Goal: Information Seeking & Learning: Learn about a topic

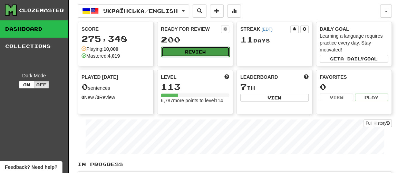
click at [197, 53] on button "Review" at bounding box center [195, 52] width 68 height 10
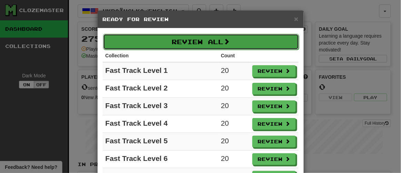
click at [199, 39] on button "Review All" at bounding box center [201, 42] width 196 height 16
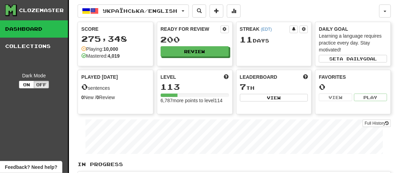
select select "**"
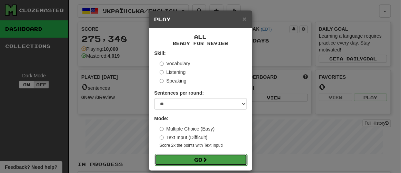
click at [194, 158] on button "Go" at bounding box center [201, 160] width 92 height 12
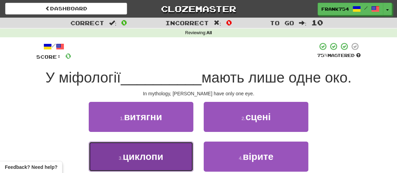
click at [145, 156] on span "циклопи" at bounding box center [142, 156] width 40 height 11
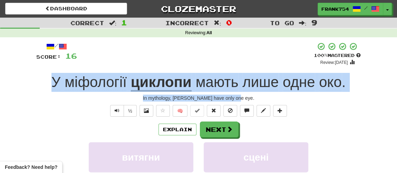
drag, startPoint x: 43, startPoint y: 80, endPoint x: 252, endPoint y: 93, distance: 209.1
click at [252, 93] on div "/ Score: 16 + 16 100 % Mastered Review: [DATE] У міфології циклопи мають лише о…" at bounding box center [198, 144] width 324 height 205
copy div "У міфології циклопи мають лише одне око . In mythology, cyclops have only one e…"
click at [115, 108] on span "Text-to-speech controls" at bounding box center [117, 110] width 5 height 5
click at [215, 127] on button "Next" at bounding box center [219, 130] width 39 height 16
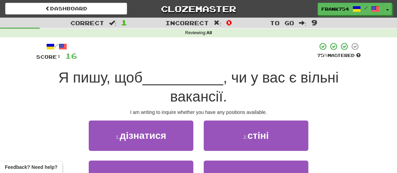
click at [355, 146] on div "1 . дізнатися 2 . стіні" at bounding box center [198, 140] width 345 height 40
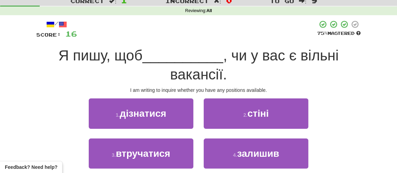
scroll to position [31, 0]
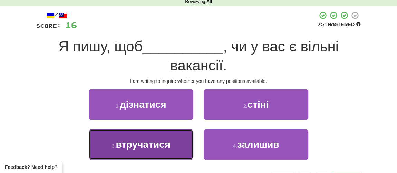
click at [142, 145] on span "втручатися" at bounding box center [143, 144] width 54 height 11
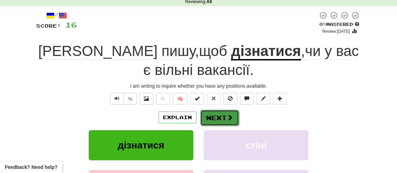
click at [217, 120] on button "Next" at bounding box center [219, 118] width 39 height 16
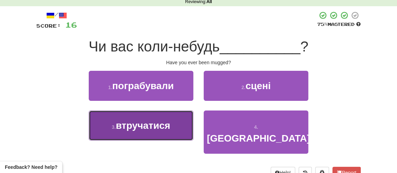
click at [140, 126] on span "втручатися" at bounding box center [143, 125] width 54 height 11
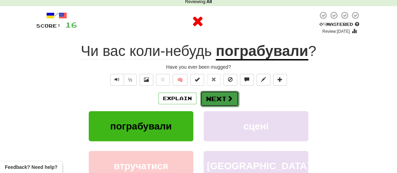
click at [222, 99] on button "Next" at bounding box center [219, 99] width 39 height 16
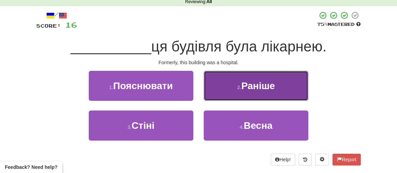
click at [250, 90] on button "2 . Раніше" at bounding box center [256, 86] width 105 height 30
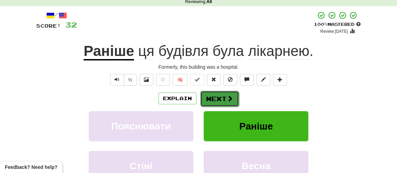
click at [216, 99] on button "Next" at bounding box center [219, 99] width 39 height 16
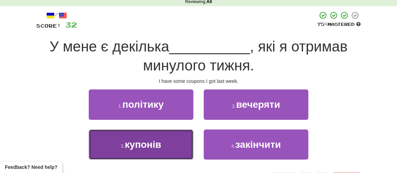
click at [154, 149] on span "купонів" at bounding box center [143, 144] width 37 height 11
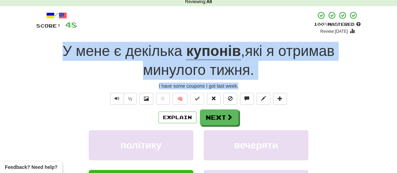
drag, startPoint x: 55, startPoint y: 47, endPoint x: 257, endPoint y: 81, distance: 205.3
click at [257, 81] on div "/ Score: 48 + 16 100 % Mastered Review: 2026-03-13 У мене є декілька купонів , …" at bounding box center [198, 123] width 324 height 224
copy div "У мене є декілька купонів , які я отримав минулого тижня . I have some coupons …"
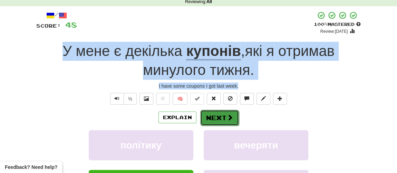
click at [222, 115] on button "Next" at bounding box center [219, 118] width 39 height 16
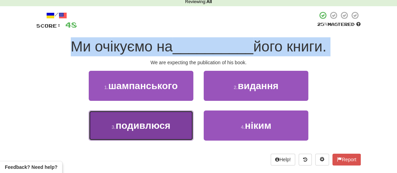
click at [154, 133] on button "3 . подивлюся" at bounding box center [141, 125] width 105 height 30
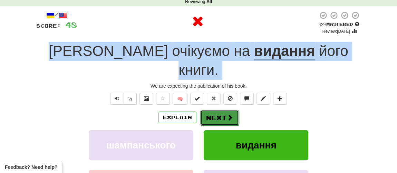
click at [219, 110] on button "Next" at bounding box center [219, 118] width 39 height 16
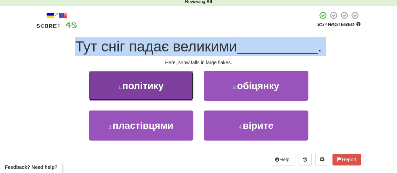
click at [155, 91] on button "1 . політику" at bounding box center [141, 86] width 105 height 30
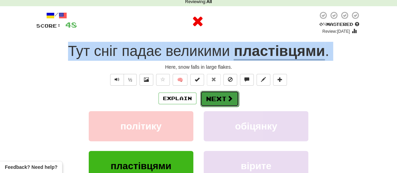
click at [211, 100] on button "Next" at bounding box center [219, 99] width 39 height 16
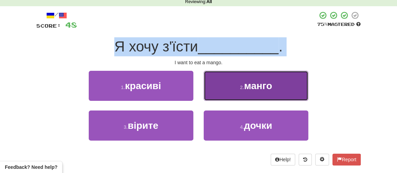
click at [241, 89] on button "2 . манго" at bounding box center [256, 86] width 105 height 30
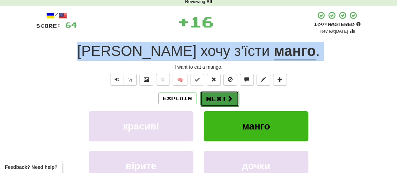
click at [211, 97] on button "Next" at bounding box center [219, 99] width 39 height 16
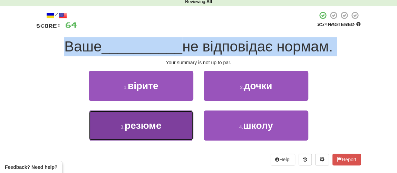
click at [142, 126] on span "резюме" at bounding box center [143, 125] width 37 height 11
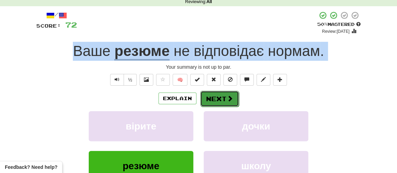
click at [216, 98] on button "Next" at bounding box center [219, 99] width 39 height 16
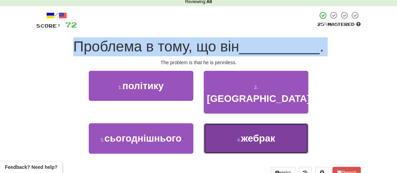
click at [230, 128] on button "4 . жебрак" at bounding box center [256, 138] width 105 height 30
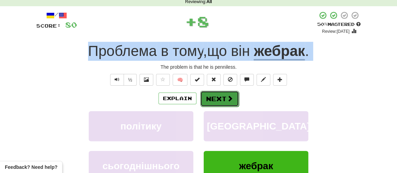
click at [217, 102] on button "Next" at bounding box center [219, 99] width 39 height 16
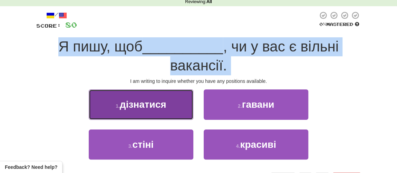
click at [148, 103] on span "дізнатися" at bounding box center [143, 104] width 47 height 11
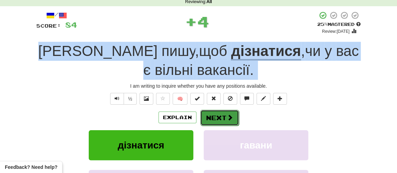
click at [214, 118] on button "Next" at bounding box center [219, 118] width 39 height 16
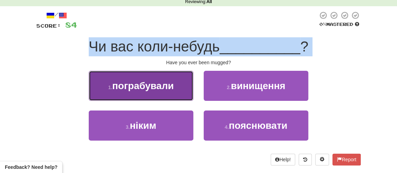
click at [167, 81] on span "пограбували" at bounding box center [142, 85] width 61 height 11
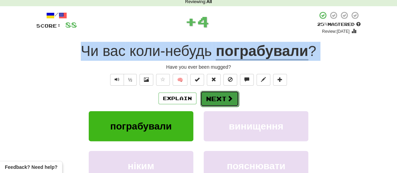
click at [210, 95] on button "Next" at bounding box center [219, 99] width 39 height 16
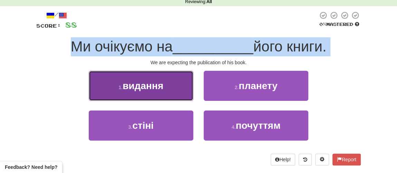
click at [148, 91] on button "1 . видання" at bounding box center [141, 86] width 105 height 30
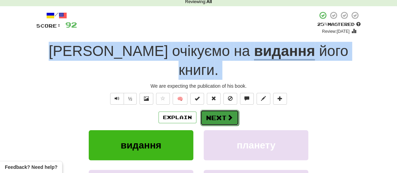
click at [220, 110] on button "Next" at bounding box center [219, 118] width 39 height 16
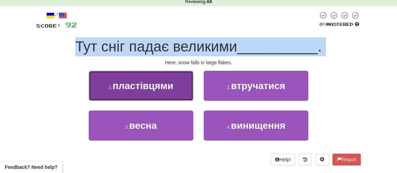
click at [145, 88] on span "пластівцями" at bounding box center [142, 85] width 61 height 11
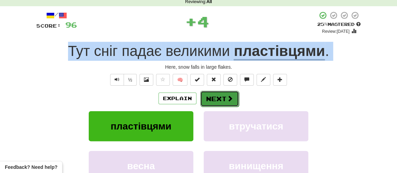
click at [222, 98] on button "Next" at bounding box center [219, 99] width 39 height 16
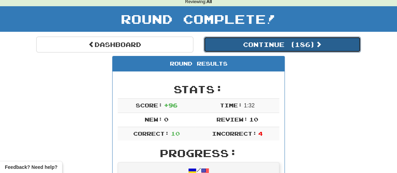
click at [249, 49] on button "Continue ( 186 )" at bounding box center [282, 45] width 157 height 16
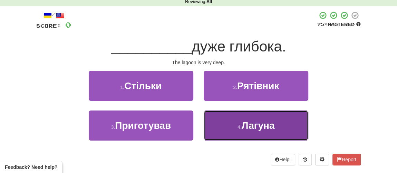
click at [250, 121] on span "Лагуна" at bounding box center [257, 125] width 33 height 11
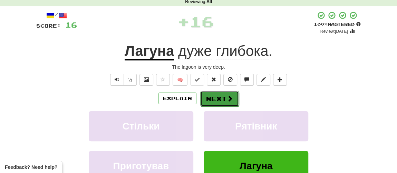
click at [219, 100] on button "Next" at bounding box center [219, 99] width 39 height 16
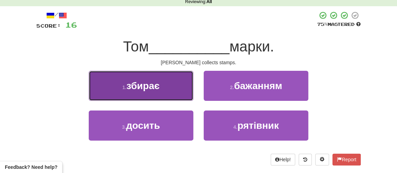
click at [145, 94] on button "1 . збирає" at bounding box center [141, 86] width 105 height 30
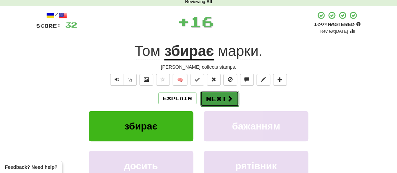
click at [220, 100] on button "Next" at bounding box center [219, 99] width 39 height 16
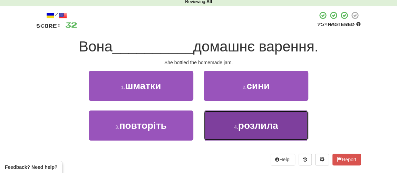
click at [239, 125] on span "розлила" at bounding box center [258, 125] width 40 height 11
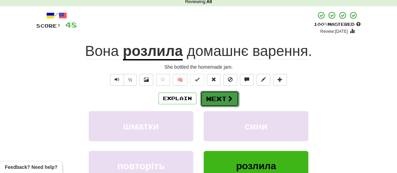
click at [219, 100] on button "Next" at bounding box center [219, 99] width 39 height 16
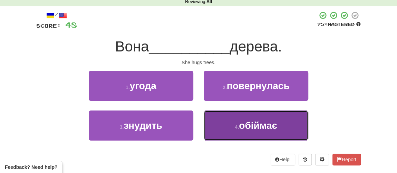
click at [258, 127] on span "обіймає" at bounding box center [258, 125] width 38 height 11
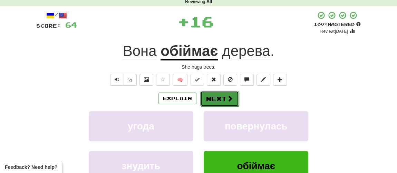
click at [216, 99] on button "Next" at bounding box center [219, 99] width 39 height 16
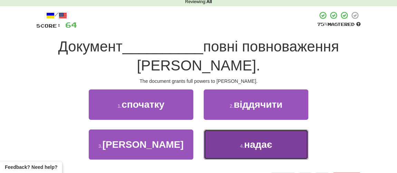
click at [246, 157] on button "4 . надає" at bounding box center [256, 144] width 105 height 30
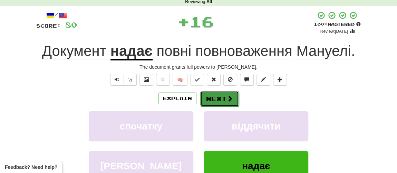
click at [219, 105] on button "Next" at bounding box center [219, 99] width 39 height 16
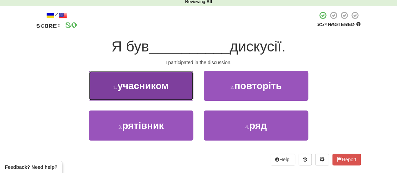
click at [147, 84] on span "учасником" at bounding box center [142, 85] width 51 height 11
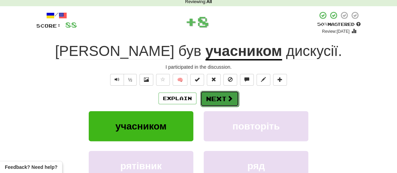
click at [217, 96] on button "Next" at bounding box center [219, 99] width 39 height 16
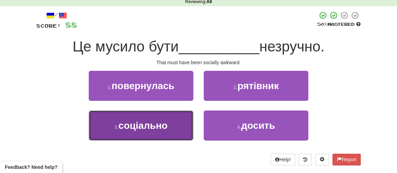
click at [160, 132] on button "3 . соціально" at bounding box center [141, 125] width 105 height 30
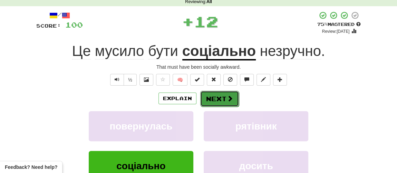
click at [218, 98] on button "Next" at bounding box center [219, 99] width 39 height 16
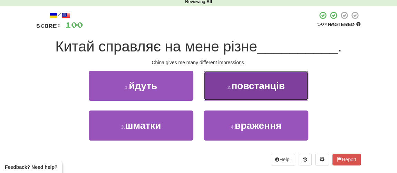
click at [250, 93] on button "2 . повстанців" at bounding box center [256, 86] width 105 height 30
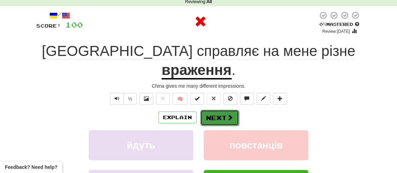
click at [211, 110] on button "Next" at bounding box center [219, 118] width 39 height 16
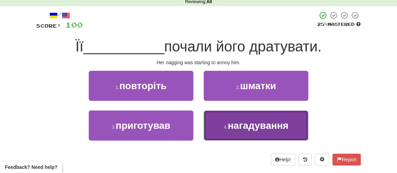
click at [237, 126] on span "нагадування" at bounding box center [258, 125] width 61 height 11
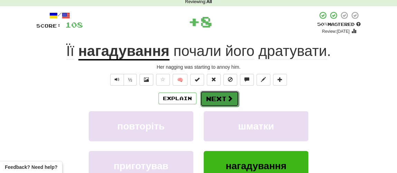
click at [218, 102] on button "Next" at bounding box center [219, 99] width 39 height 16
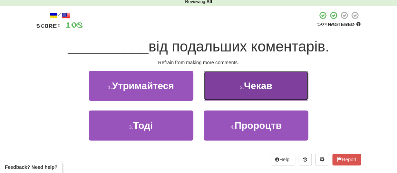
click at [240, 93] on button "2 . Чекав" at bounding box center [256, 86] width 105 height 30
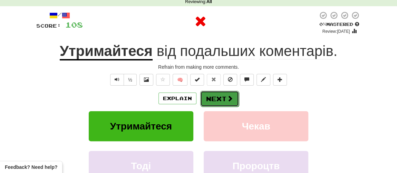
click at [220, 100] on button "Next" at bounding box center [219, 99] width 39 height 16
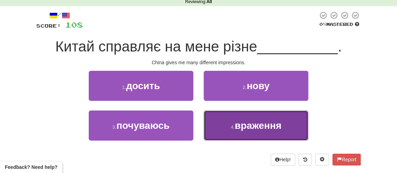
click at [238, 124] on span "враження" at bounding box center [258, 125] width 47 height 11
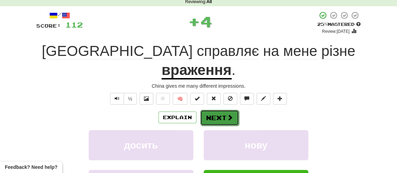
click at [229, 114] on span at bounding box center [230, 117] width 6 height 6
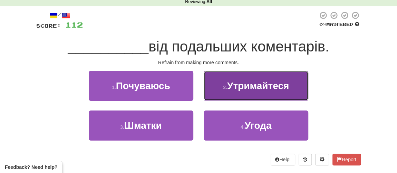
click at [239, 92] on button "2 . Утримайтеся" at bounding box center [256, 86] width 105 height 30
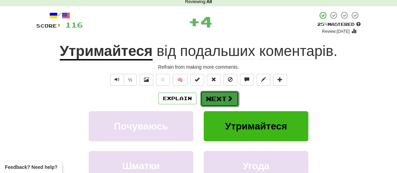
click at [222, 102] on button "Next" at bounding box center [219, 99] width 39 height 16
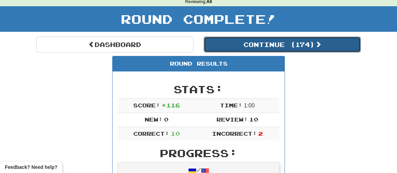
click at [253, 47] on button "Continue ( 174 )" at bounding box center [282, 45] width 157 height 16
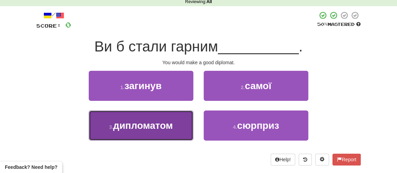
click at [160, 132] on button "3 . дипломатом" at bounding box center [141, 125] width 105 height 30
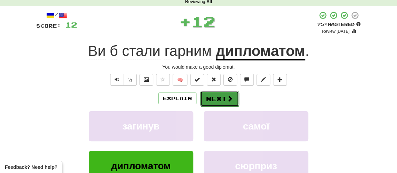
click at [218, 103] on button "Next" at bounding box center [219, 99] width 39 height 16
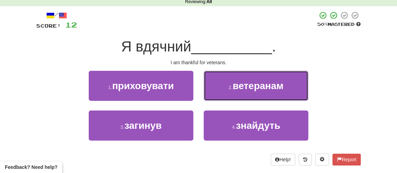
click at [241, 87] on span "ветеранам" at bounding box center [257, 85] width 51 height 11
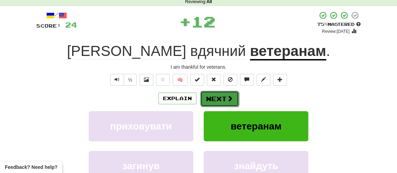
click at [224, 97] on button "Next" at bounding box center [219, 99] width 39 height 16
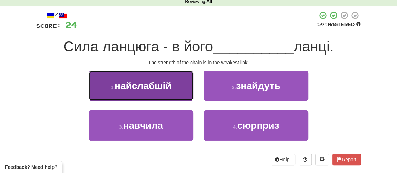
click at [147, 91] on button "1 . найслабшій" at bounding box center [141, 86] width 105 height 30
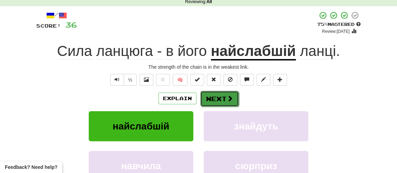
click at [219, 99] on button "Next" at bounding box center [219, 99] width 39 height 16
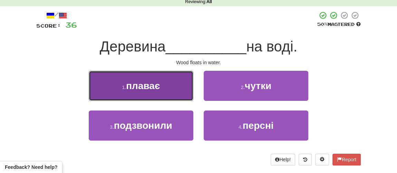
click at [147, 87] on span "плаває" at bounding box center [143, 85] width 34 height 11
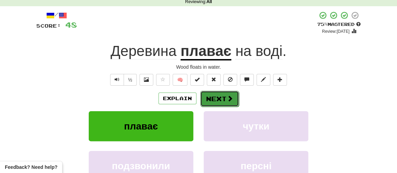
click at [228, 101] on span at bounding box center [230, 98] width 6 height 6
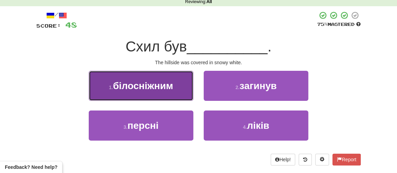
click at [159, 91] on button "1 . білосніжним" at bounding box center [141, 86] width 105 height 30
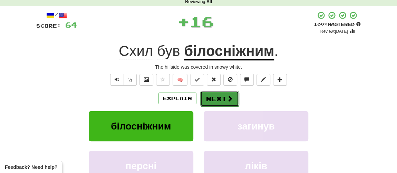
click at [215, 97] on button "Next" at bounding box center [219, 99] width 39 height 16
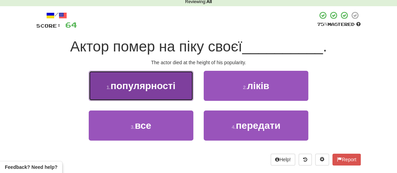
click at [157, 89] on span "популярності" at bounding box center [142, 85] width 65 height 11
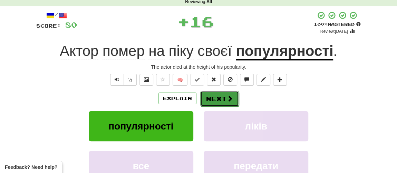
click at [217, 102] on button "Next" at bounding box center [219, 99] width 39 height 16
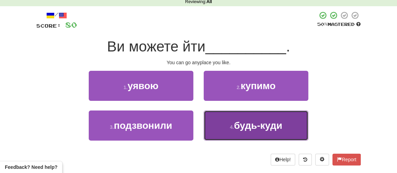
click at [251, 129] on span "будь-куди" at bounding box center [258, 125] width 48 height 11
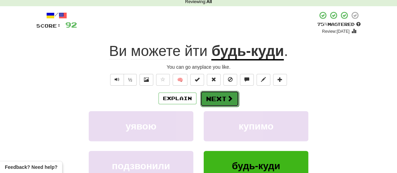
click at [224, 103] on button "Next" at bounding box center [219, 99] width 39 height 16
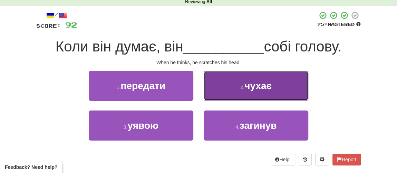
click at [247, 90] on span "чухає" at bounding box center [257, 85] width 27 height 11
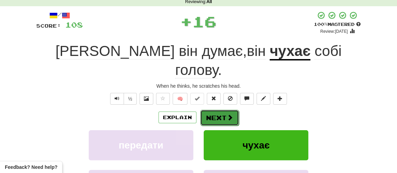
click at [215, 110] on button "Next" at bounding box center [219, 118] width 39 height 16
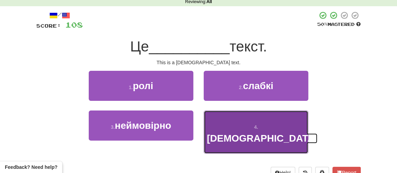
click at [236, 133] on span "біблійний" at bounding box center [262, 138] width 111 height 11
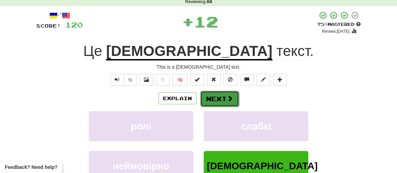
click at [222, 96] on button "Next" at bounding box center [219, 99] width 39 height 16
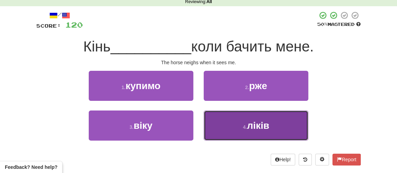
click at [243, 130] on button "4 . ліків" at bounding box center [256, 125] width 105 height 30
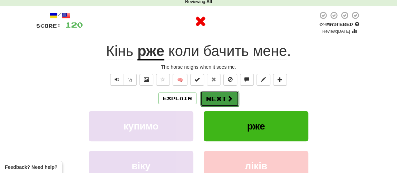
click at [218, 93] on button "Next" at bounding box center [219, 99] width 39 height 16
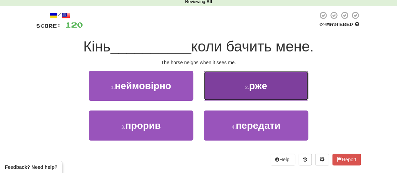
click at [236, 91] on button "2 . ржe" at bounding box center [256, 86] width 105 height 30
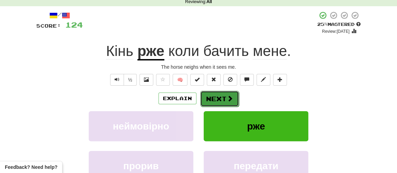
click at [219, 98] on button "Next" at bounding box center [219, 99] width 39 height 16
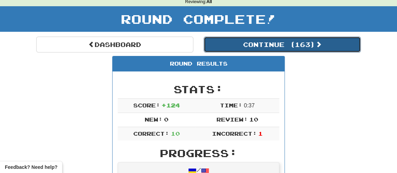
click at [262, 45] on button "Continue ( 163 )" at bounding box center [282, 45] width 157 height 16
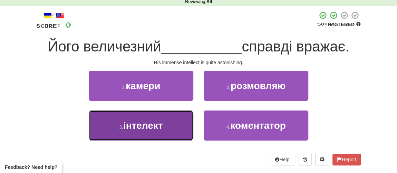
click at [145, 128] on span "інтелект" at bounding box center [143, 125] width 40 height 11
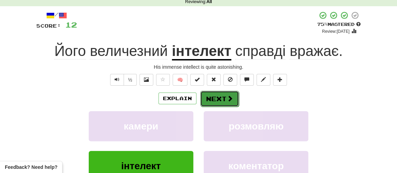
click at [223, 97] on button "Next" at bounding box center [219, 99] width 39 height 16
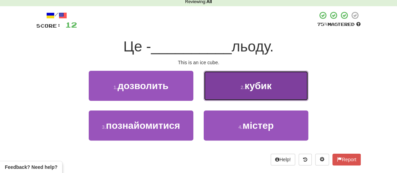
click at [248, 88] on span "кубик" at bounding box center [257, 85] width 27 height 11
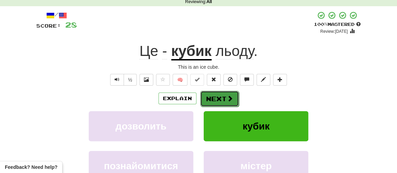
click at [213, 96] on button "Next" at bounding box center [219, 99] width 39 height 16
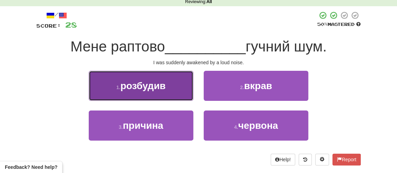
click at [165, 85] on span "розбудив" at bounding box center [142, 85] width 45 height 11
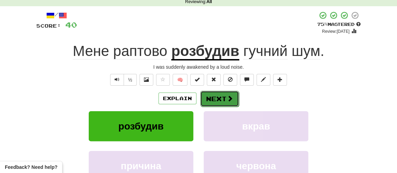
click at [221, 96] on button "Next" at bounding box center [219, 99] width 39 height 16
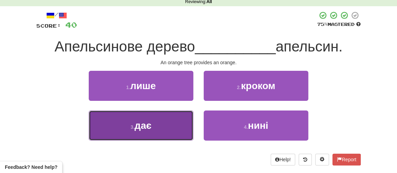
click at [158, 129] on button "3 . дає" at bounding box center [141, 125] width 105 height 30
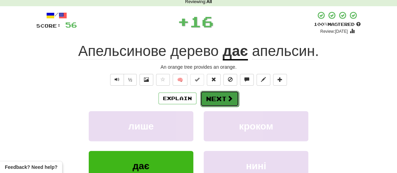
click at [209, 100] on button "Next" at bounding box center [219, 99] width 39 height 16
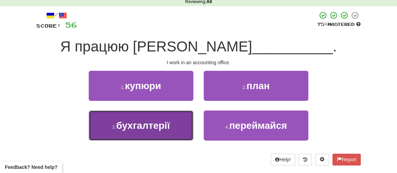
click at [146, 127] on span "бухгалтерії" at bounding box center [142, 125] width 53 height 11
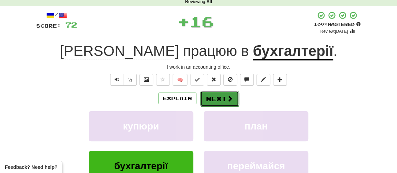
click at [215, 97] on button "Next" at bounding box center [219, 99] width 39 height 16
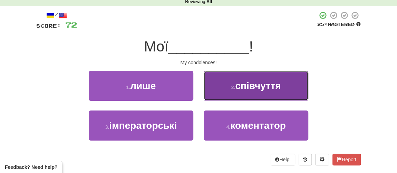
click at [236, 88] on span "співчуття" at bounding box center [258, 85] width 46 height 11
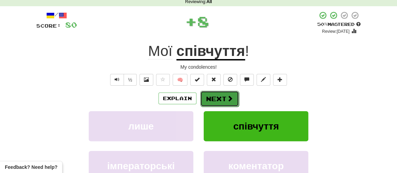
click at [214, 96] on button "Next" at bounding box center [219, 99] width 39 height 16
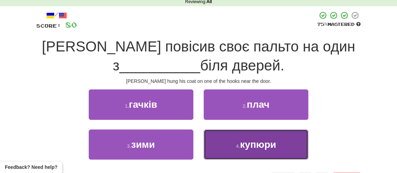
click at [247, 146] on span "купюри" at bounding box center [258, 144] width 36 height 11
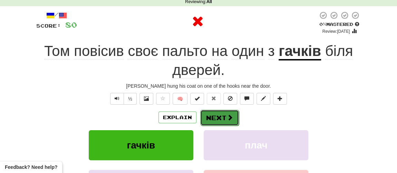
click at [220, 117] on button "Next" at bounding box center [219, 118] width 39 height 16
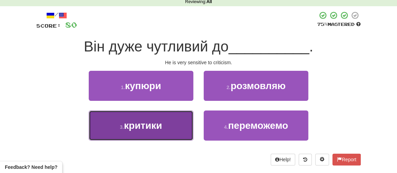
click at [149, 125] on span "критики" at bounding box center [143, 125] width 38 height 11
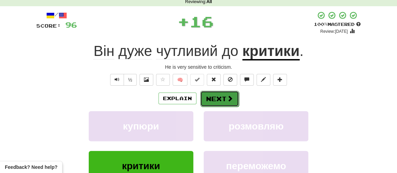
click at [204, 99] on button "Next" at bounding box center [219, 99] width 39 height 16
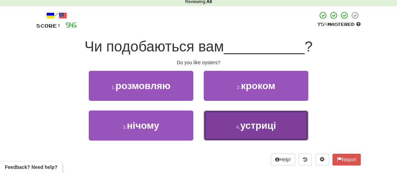
click at [240, 126] on span "устриці" at bounding box center [258, 125] width 36 height 11
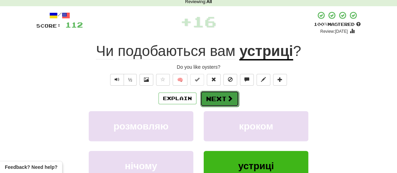
click at [225, 102] on button "Next" at bounding box center [219, 99] width 39 height 16
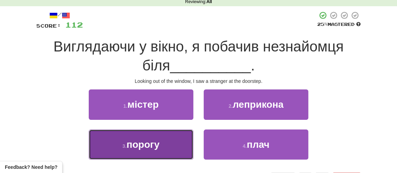
click at [158, 145] on span "порогу" at bounding box center [142, 144] width 33 height 11
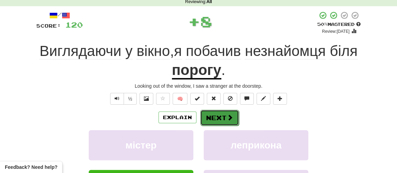
click at [219, 115] on button "Next" at bounding box center [219, 118] width 39 height 16
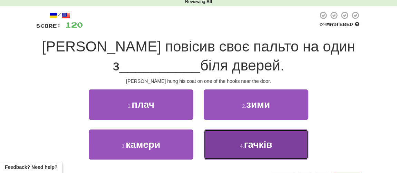
click at [230, 142] on button "4 . гачків" at bounding box center [256, 144] width 105 height 30
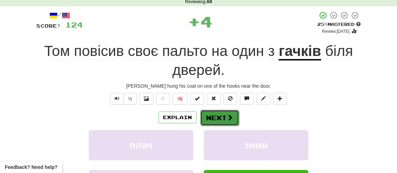
click at [223, 118] on button "Next" at bounding box center [219, 118] width 39 height 16
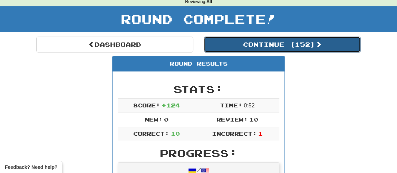
click at [248, 49] on button "Continue ( 152 )" at bounding box center [282, 45] width 157 height 16
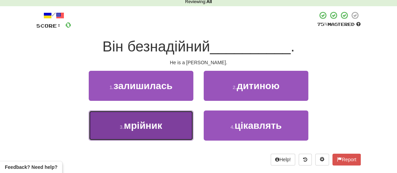
click at [138, 126] on span "мрійник" at bounding box center [143, 125] width 38 height 11
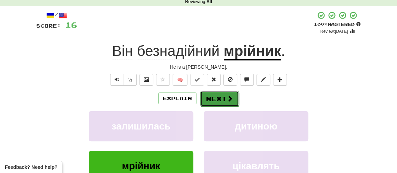
click at [220, 96] on button "Next" at bounding box center [219, 99] width 39 height 16
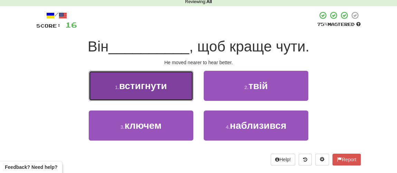
click at [136, 88] on span "встигнути" at bounding box center [143, 85] width 48 height 11
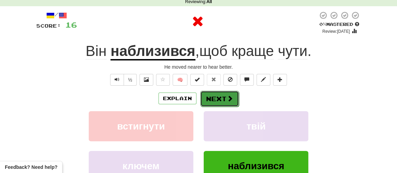
click at [217, 96] on button "Next" at bounding box center [219, 99] width 39 height 16
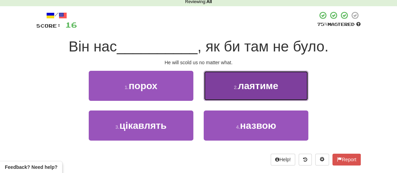
click at [235, 88] on small "2 ." at bounding box center [236, 88] width 4 height 6
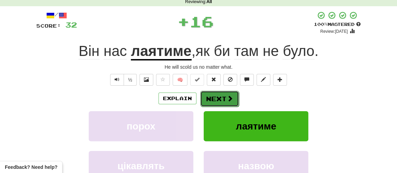
click at [211, 96] on button "Next" at bounding box center [219, 99] width 39 height 16
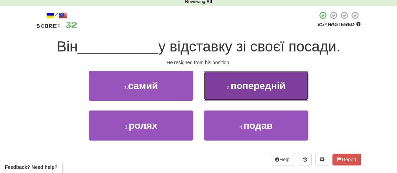
click at [238, 87] on span "попередній" at bounding box center [257, 85] width 55 height 11
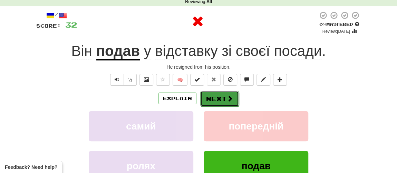
click at [204, 95] on button "Next" at bounding box center [219, 99] width 39 height 16
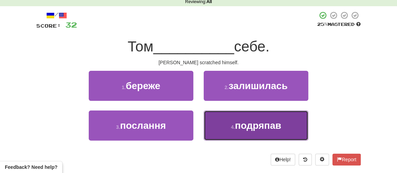
click at [234, 124] on small "4 ." at bounding box center [233, 127] width 4 height 6
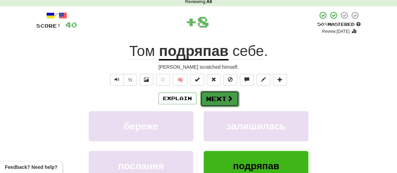
click at [220, 103] on button "Next" at bounding box center [219, 99] width 39 height 16
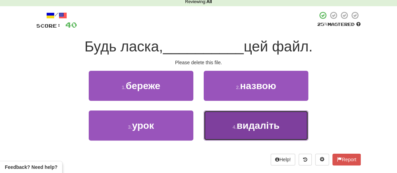
click at [235, 121] on button "4 . видаліть" at bounding box center [256, 125] width 105 height 30
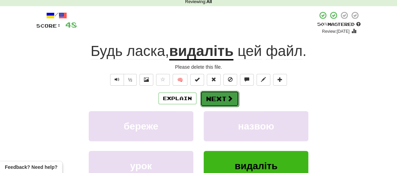
click at [214, 98] on button "Next" at bounding box center [219, 99] width 39 height 16
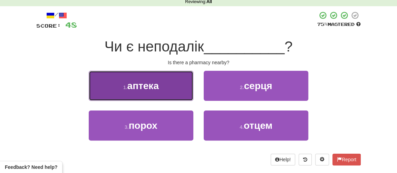
click at [143, 86] on span "аптека" at bounding box center [142, 85] width 31 height 11
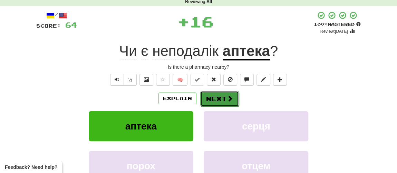
click at [221, 98] on button "Next" at bounding box center [219, 99] width 39 height 16
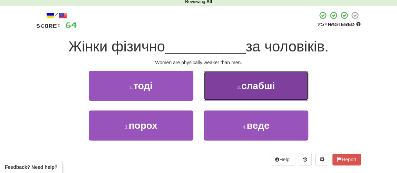
click at [239, 89] on small "2 ." at bounding box center [239, 88] width 4 height 6
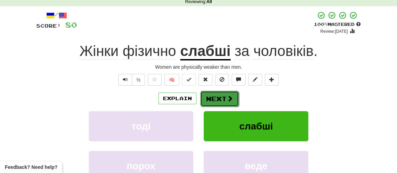
click at [219, 95] on button "Next" at bounding box center [219, 99] width 39 height 16
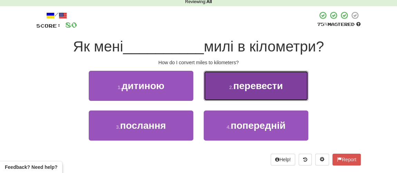
click at [244, 90] on span "перевести" at bounding box center [258, 85] width 50 height 11
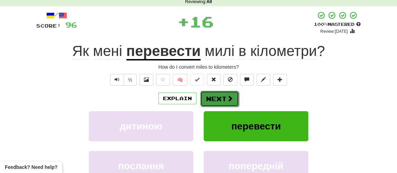
click at [214, 99] on button "Next" at bounding box center [219, 99] width 39 height 16
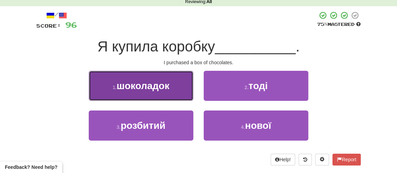
click at [141, 89] on span "шоколадок" at bounding box center [143, 85] width 53 height 11
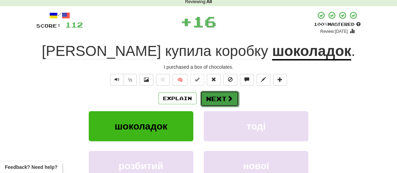
click at [213, 98] on button "Next" at bounding box center [219, 99] width 39 height 16
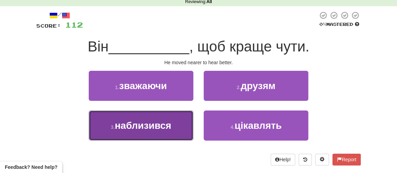
click at [139, 120] on span "наблизився" at bounding box center [143, 125] width 57 height 11
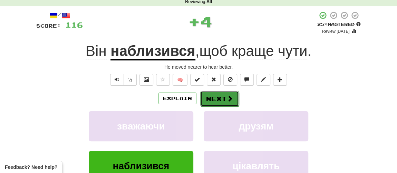
click at [215, 97] on button "Next" at bounding box center [219, 99] width 39 height 16
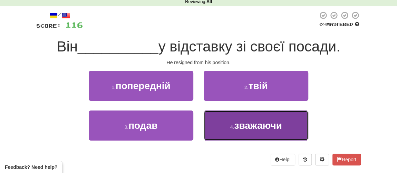
click at [229, 125] on button "4 . зважаючи" at bounding box center [256, 125] width 105 height 30
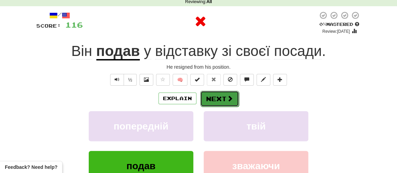
click at [219, 98] on button "Next" at bounding box center [219, 99] width 39 height 16
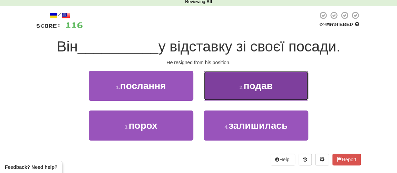
click at [235, 86] on button "2 . подав" at bounding box center [256, 86] width 105 height 30
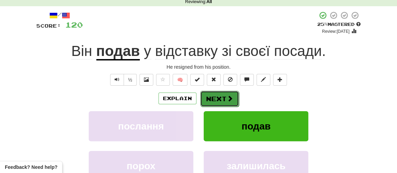
click at [214, 96] on button "Next" at bounding box center [219, 99] width 39 height 16
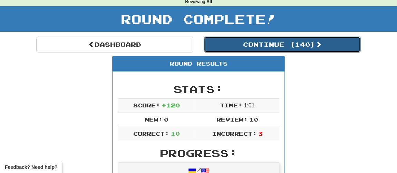
click at [248, 44] on button "Continue ( 140 )" at bounding box center [282, 45] width 157 height 16
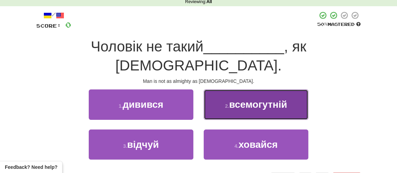
click at [260, 92] on button "2 . всемогутній" at bounding box center [256, 104] width 105 height 30
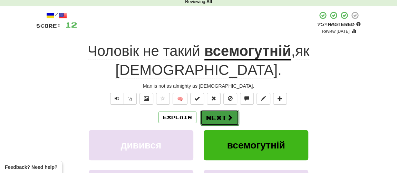
click at [220, 110] on button "Next" at bounding box center [219, 118] width 39 height 16
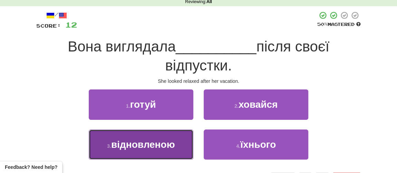
click at [149, 149] on button "3 . відновленою" at bounding box center [141, 144] width 105 height 30
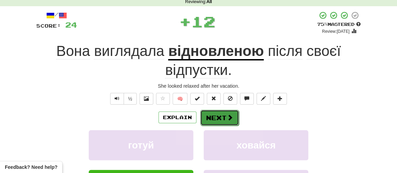
click at [218, 117] on button "Next" at bounding box center [219, 118] width 39 height 16
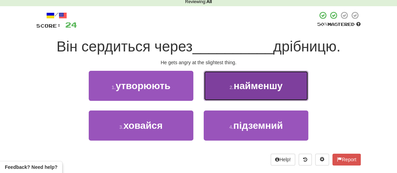
click at [239, 91] on button "2 . найменшу" at bounding box center [256, 86] width 105 height 30
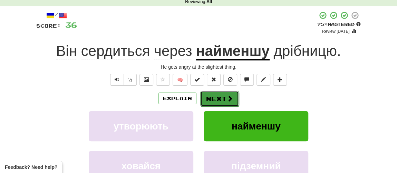
click at [221, 100] on button "Next" at bounding box center [219, 99] width 39 height 16
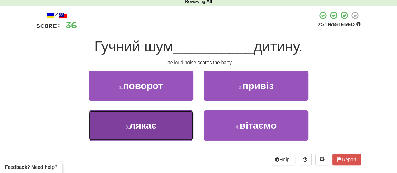
click at [146, 135] on button "3 . лякає" at bounding box center [141, 125] width 105 height 30
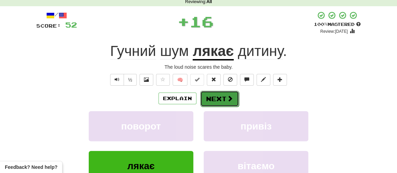
click at [216, 101] on button "Next" at bounding box center [219, 99] width 39 height 16
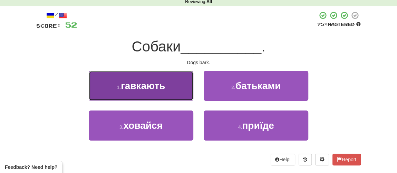
click at [150, 92] on button "1 . гавкають" at bounding box center [141, 86] width 105 height 30
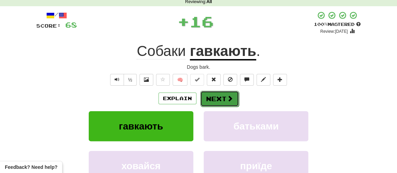
click at [213, 100] on button "Next" at bounding box center [219, 99] width 39 height 16
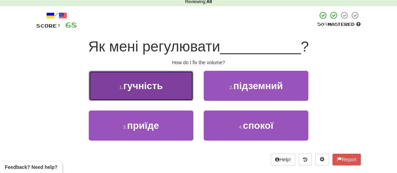
click at [161, 90] on button "1 . гучність" at bounding box center [141, 86] width 105 height 30
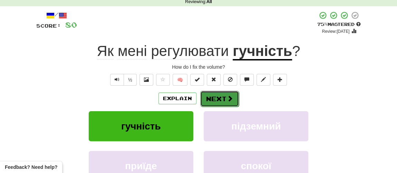
click at [215, 100] on button "Next" at bounding box center [219, 99] width 39 height 16
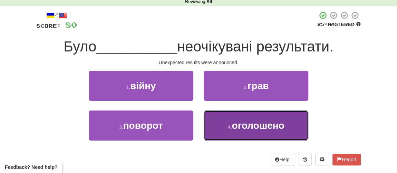
click at [224, 125] on button "4 . оголошено" at bounding box center [256, 125] width 105 height 30
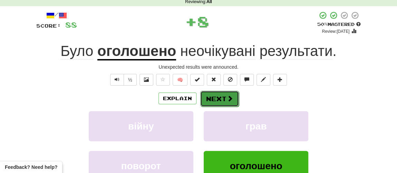
click at [215, 98] on button "Next" at bounding box center [219, 99] width 39 height 16
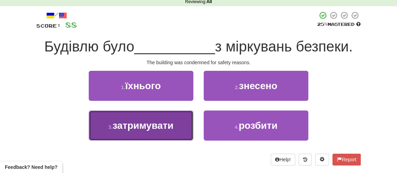
click at [145, 127] on span "затримувати" at bounding box center [142, 125] width 61 height 11
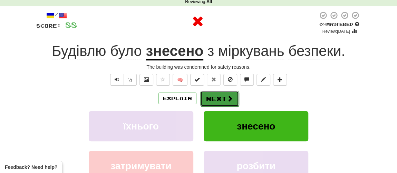
click at [219, 101] on button "Next" at bounding box center [219, 99] width 39 height 16
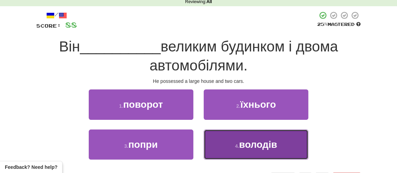
click at [248, 149] on button "4 . володів" at bounding box center [256, 144] width 105 height 30
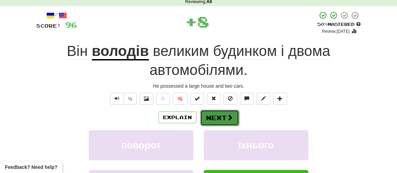
click at [228, 117] on span at bounding box center [230, 117] width 6 height 6
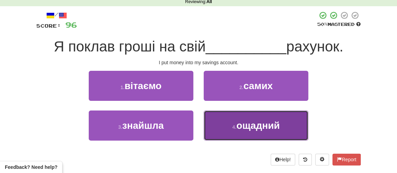
click at [241, 131] on button "4 . ощадний" at bounding box center [256, 125] width 105 height 30
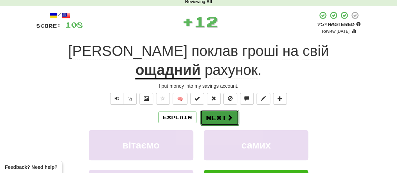
click at [218, 110] on button "Next" at bounding box center [219, 118] width 39 height 16
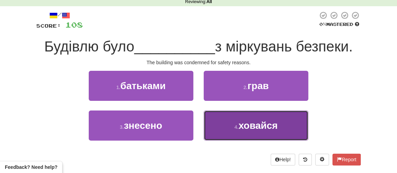
click at [245, 122] on span "ховайся" at bounding box center [257, 125] width 39 height 11
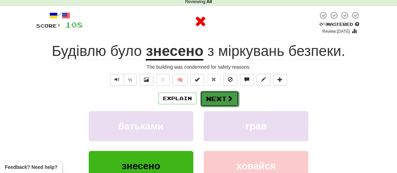
click at [230, 101] on button "Next" at bounding box center [219, 99] width 39 height 16
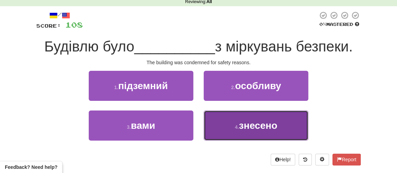
click at [247, 127] on span "знесено" at bounding box center [258, 125] width 38 height 11
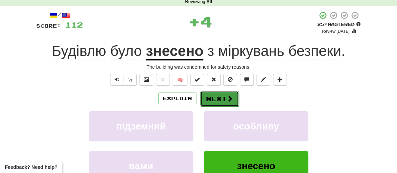
click at [220, 100] on button "Next" at bounding box center [219, 99] width 39 height 16
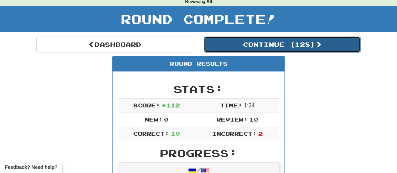
click at [243, 44] on button "Continue ( 128 )" at bounding box center [282, 45] width 157 height 16
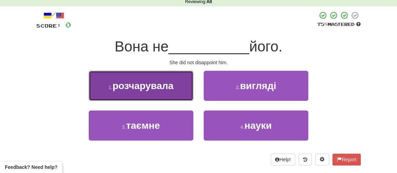
click at [152, 91] on button "1 . розчарувала" at bounding box center [141, 86] width 105 height 30
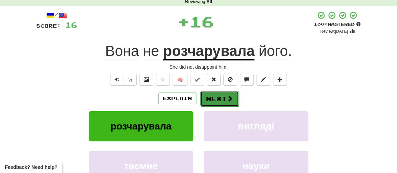
click at [220, 99] on button "Next" at bounding box center [219, 99] width 39 height 16
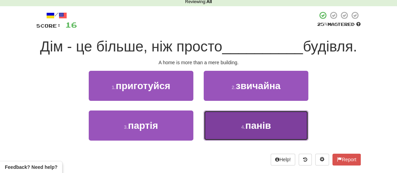
click at [267, 140] on button "4 . панів" at bounding box center [256, 125] width 105 height 30
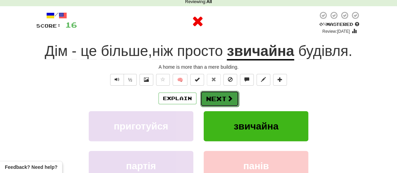
click at [216, 100] on button "Next" at bounding box center [219, 99] width 39 height 16
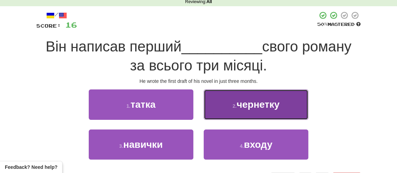
click at [247, 108] on span "чернетку" at bounding box center [257, 104] width 43 height 11
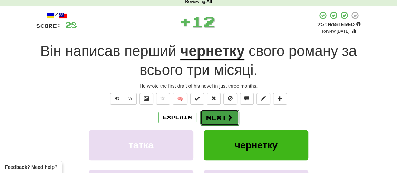
click at [225, 115] on button "Next" at bounding box center [219, 118] width 39 height 16
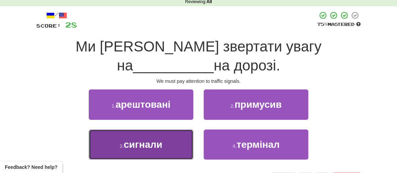
click at [147, 144] on span "сигнали" at bounding box center [142, 144] width 39 height 11
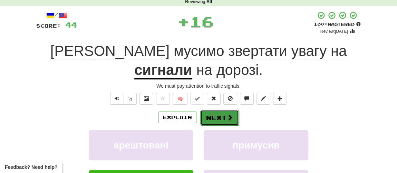
click at [223, 113] on button "Next" at bounding box center [219, 118] width 39 height 16
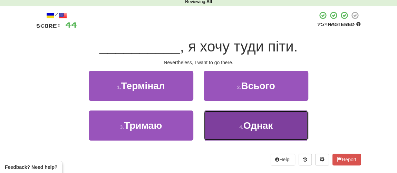
click at [269, 129] on span "Однак" at bounding box center [257, 125] width 29 height 11
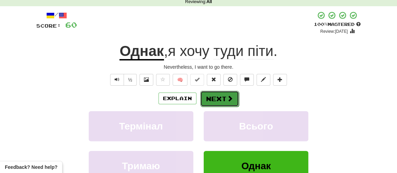
click at [221, 97] on button "Next" at bounding box center [219, 99] width 39 height 16
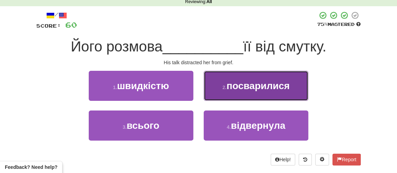
click at [239, 88] on span "посварилися" at bounding box center [257, 85] width 63 height 11
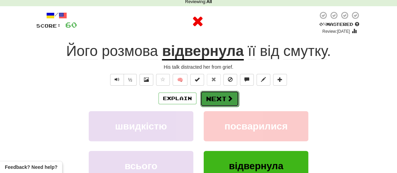
click at [232, 94] on button "Next" at bounding box center [219, 99] width 39 height 16
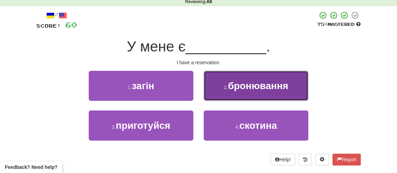
click at [244, 89] on span "бронювання" at bounding box center [258, 85] width 60 height 11
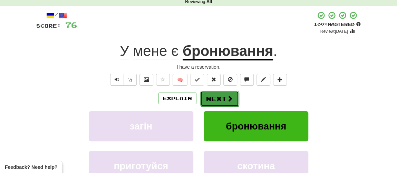
click at [216, 96] on button "Next" at bounding box center [219, 99] width 39 height 16
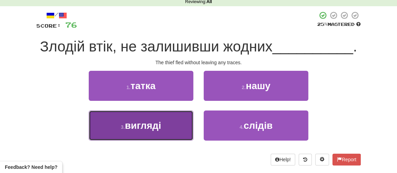
click at [157, 127] on span "вигляді" at bounding box center [143, 125] width 36 height 11
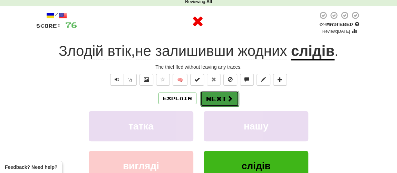
click at [230, 97] on span at bounding box center [230, 98] width 6 height 6
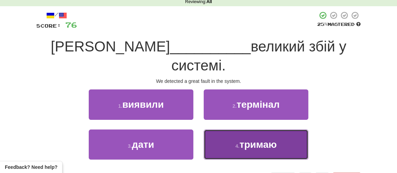
click at [261, 139] on span "тримаю" at bounding box center [257, 144] width 37 height 11
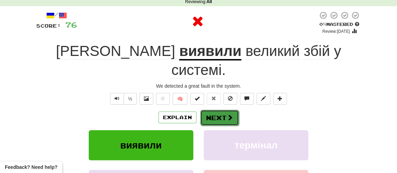
click at [236, 110] on button "Next" at bounding box center [219, 118] width 39 height 16
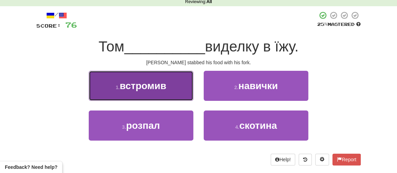
click at [148, 86] on span "встромив" at bounding box center [143, 85] width 47 height 11
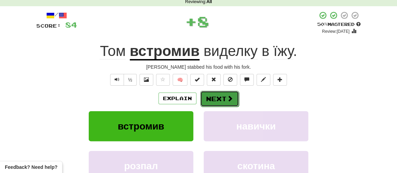
click at [221, 93] on button "Next" at bounding box center [219, 99] width 39 height 16
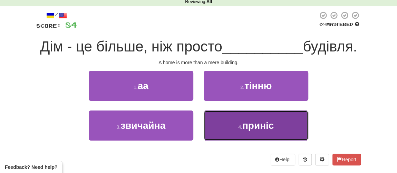
click at [251, 131] on span "приніс" at bounding box center [258, 125] width 32 height 11
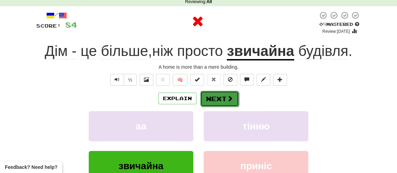
click at [217, 103] on button "Next" at bounding box center [219, 99] width 39 height 16
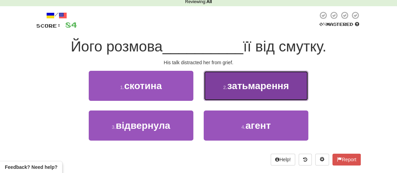
click at [244, 88] on span "затьмарення" at bounding box center [258, 85] width 62 height 11
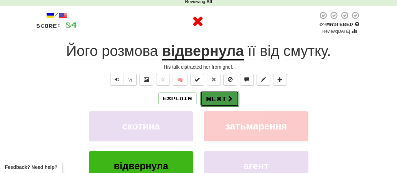
click at [218, 100] on button "Next" at bounding box center [219, 99] width 39 height 16
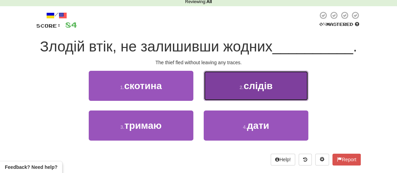
click at [256, 90] on span "слідів" at bounding box center [258, 85] width 29 height 11
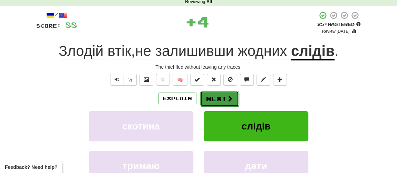
click at [235, 95] on button "Next" at bounding box center [219, 99] width 39 height 16
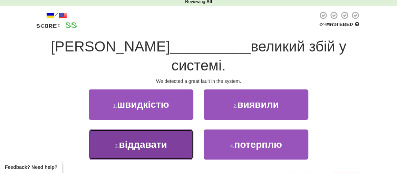
click at [155, 139] on span "віддавати" at bounding box center [143, 144] width 48 height 11
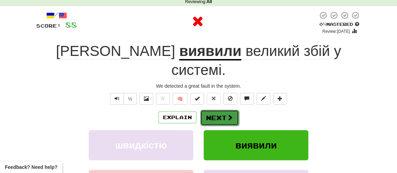
click at [215, 110] on button "Next" at bounding box center [219, 118] width 39 height 16
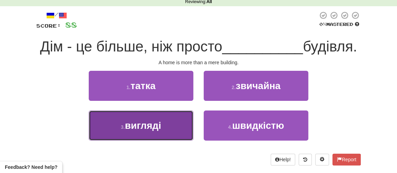
click at [146, 131] on span "вигляді" at bounding box center [143, 125] width 36 height 11
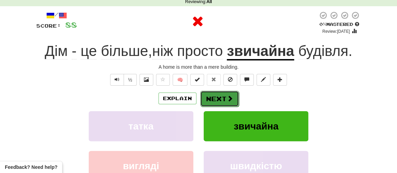
click at [219, 97] on button "Next" at bounding box center [219, 99] width 39 height 16
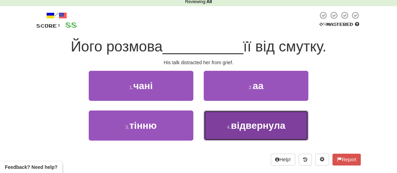
click at [228, 128] on small "4 ." at bounding box center [229, 127] width 4 height 6
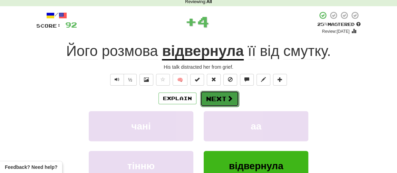
click at [220, 103] on button "Next" at bounding box center [219, 99] width 39 height 16
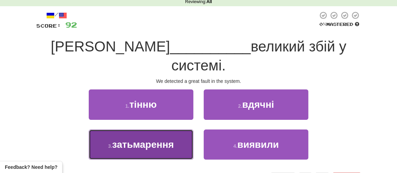
click at [151, 139] on span "затьмарення" at bounding box center [143, 144] width 62 height 11
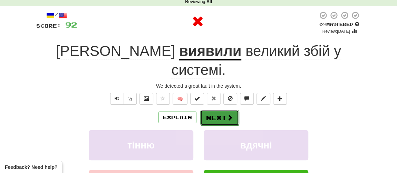
click at [206, 110] on button "Next" at bounding box center [219, 118] width 39 height 16
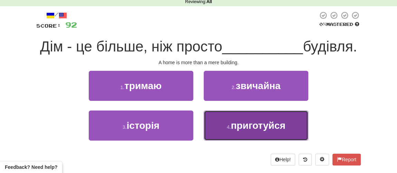
click at [225, 140] on button "4 . приготуйся" at bounding box center [256, 125] width 105 height 30
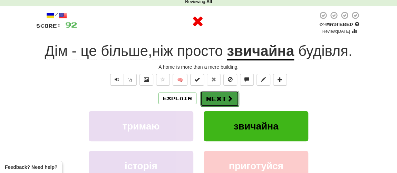
click at [215, 96] on button "Next" at bounding box center [219, 99] width 39 height 16
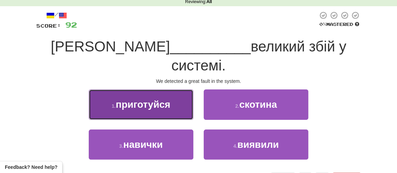
click at [161, 99] on span "приготуйся" at bounding box center [143, 104] width 54 height 11
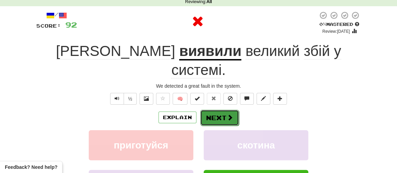
click at [227, 110] on button "Next" at bounding box center [219, 118] width 39 height 16
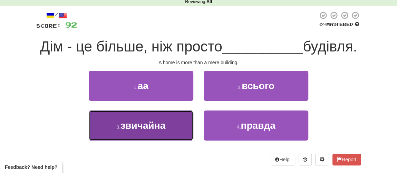
click at [155, 131] on span "звичайна" at bounding box center [142, 125] width 45 height 11
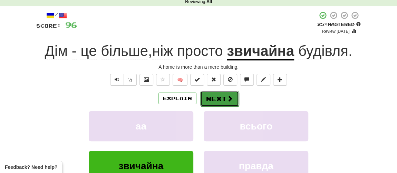
click at [221, 99] on button "Next" at bounding box center [219, 99] width 39 height 16
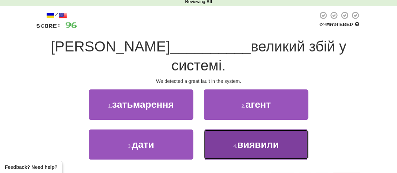
click at [246, 139] on span "виявили" at bounding box center [257, 144] width 41 height 11
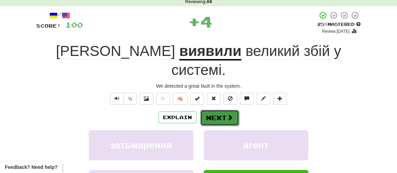
click at [216, 110] on button "Next" at bounding box center [219, 118] width 39 height 16
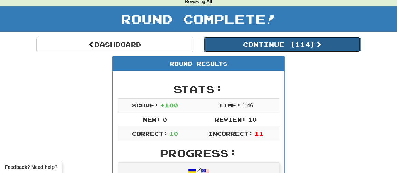
click at [244, 41] on button "Continue ( 114 )" at bounding box center [282, 45] width 157 height 16
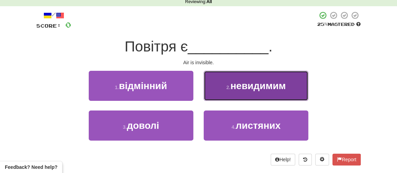
click at [237, 86] on span "невидимим" at bounding box center [258, 85] width 56 height 11
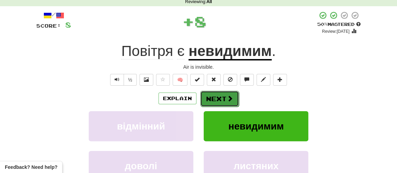
click at [211, 100] on button "Next" at bounding box center [219, 99] width 39 height 16
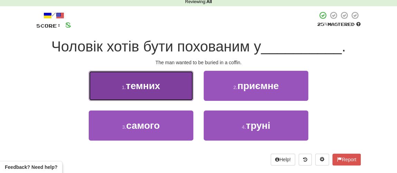
click at [129, 85] on span "темних" at bounding box center [143, 85] width 34 height 11
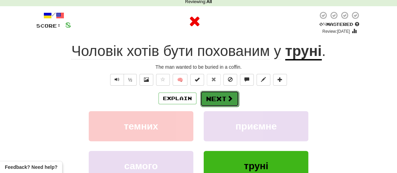
click at [231, 100] on span at bounding box center [230, 98] width 6 height 6
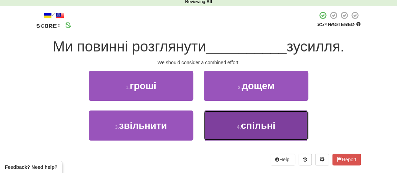
click at [230, 122] on button "4 . спільні" at bounding box center [256, 125] width 105 height 30
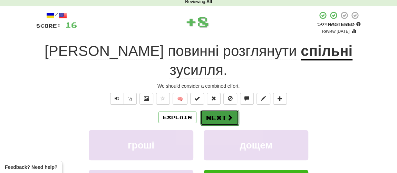
click at [223, 110] on button "Next" at bounding box center [219, 118] width 39 height 16
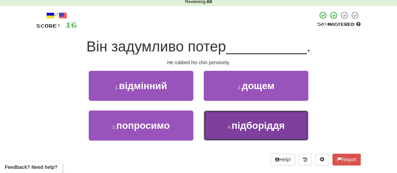
click at [231, 126] on small "4 ." at bounding box center [229, 127] width 4 height 6
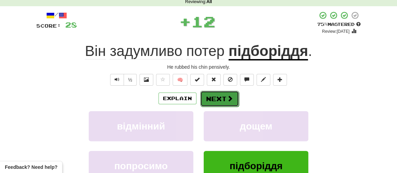
click at [223, 102] on button "Next" at bounding box center [219, 99] width 39 height 16
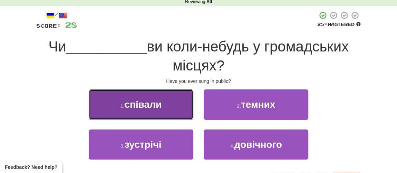
click at [180, 109] on button "1 . співали" at bounding box center [141, 104] width 105 height 30
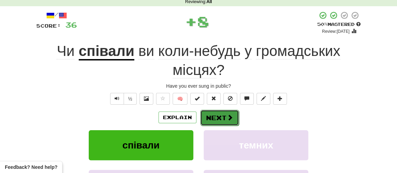
click at [229, 115] on span at bounding box center [230, 117] width 6 height 6
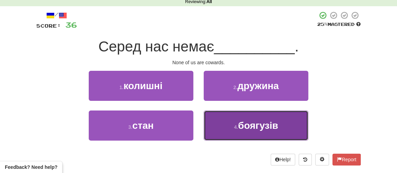
click at [241, 127] on span "боягузів" at bounding box center [258, 125] width 40 height 11
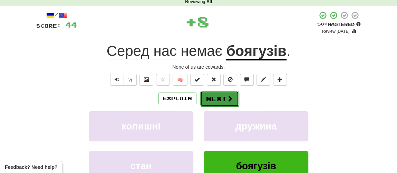
click at [227, 96] on span at bounding box center [230, 98] width 6 height 6
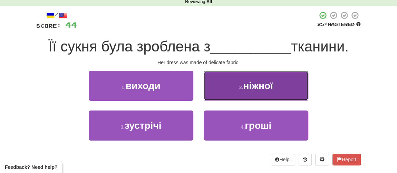
click at [242, 91] on button "2 . ніжної" at bounding box center [256, 86] width 105 height 30
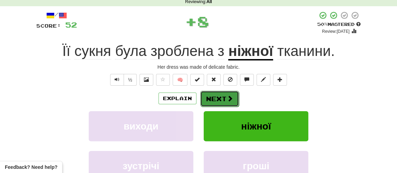
click at [223, 96] on button "Next" at bounding box center [219, 99] width 39 height 16
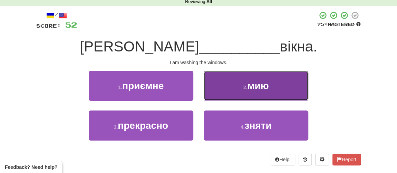
click at [251, 90] on span "мию" at bounding box center [257, 85] width 21 height 11
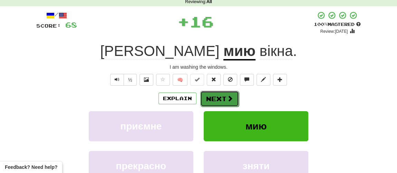
click at [227, 95] on span at bounding box center [230, 98] width 6 height 6
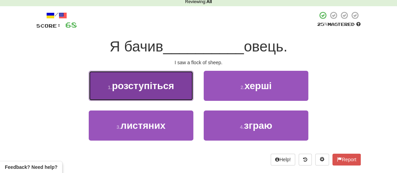
click at [170, 90] on span "розступіться" at bounding box center [143, 85] width 62 height 11
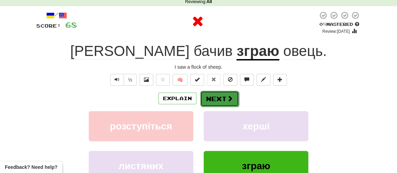
click at [221, 96] on button "Next" at bounding box center [219, 99] width 39 height 16
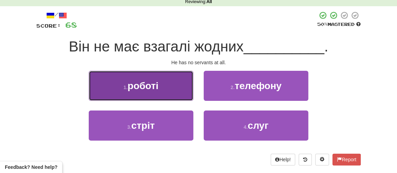
click at [160, 97] on button "1 . роботі" at bounding box center [141, 86] width 105 height 30
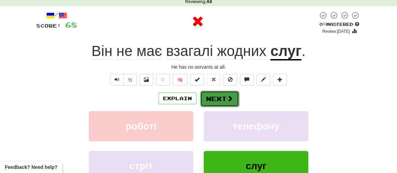
click at [234, 97] on button "Next" at bounding box center [219, 99] width 39 height 16
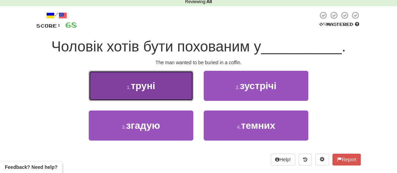
click at [145, 86] on span "труні" at bounding box center [143, 85] width 24 height 11
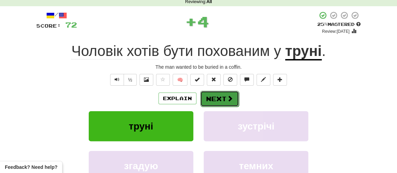
click at [217, 96] on button "Next" at bounding box center [219, 99] width 39 height 16
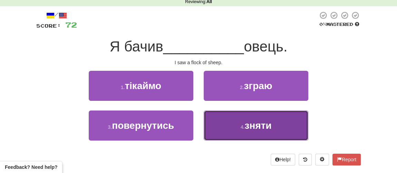
click at [247, 126] on span "зняти" at bounding box center [257, 125] width 27 height 11
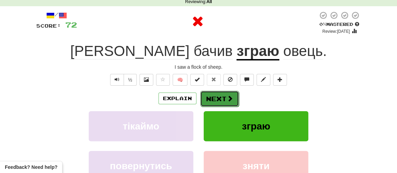
click at [229, 93] on button "Next" at bounding box center [219, 99] width 39 height 16
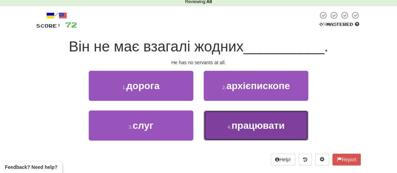
click at [233, 126] on span "працювати" at bounding box center [257, 125] width 53 height 11
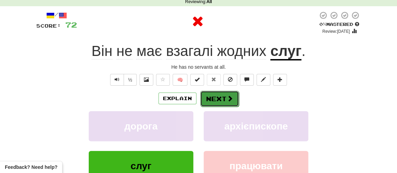
click at [210, 91] on button "Next" at bounding box center [219, 99] width 39 height 16
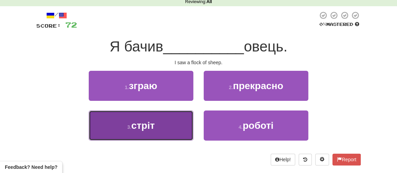
click at [151, 125] on span "стріт" at bounding box center [142, 125] width 23 height 11
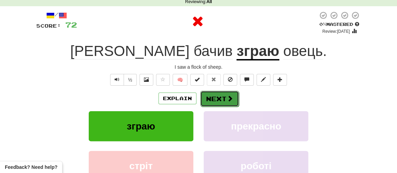
click at [218, 91] on button "Next" at bounding box center [219, 99] width 39 height 16
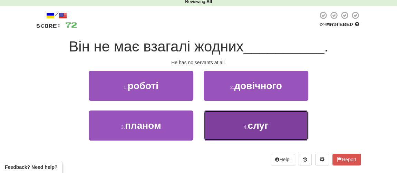
click at [239, 120] on button "4 . слуг" at bounding box center [256, 125] width 105 height 30
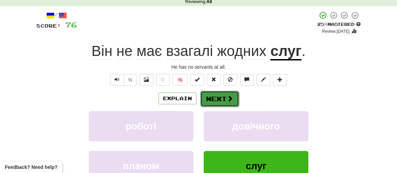
click at [217, 100] on button "Next" at bounding box center [219, 99] width 39 height 16
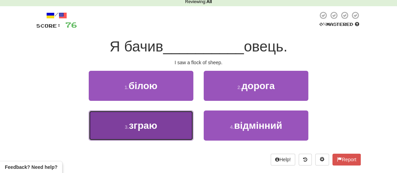
click at [152, 121] on span "зграю" at bounding box center [143, 125] width 28 height 11
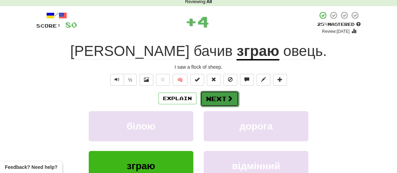
click at [208, 103] on button "Next" at bounding box center [219, 99] width 39 height 16
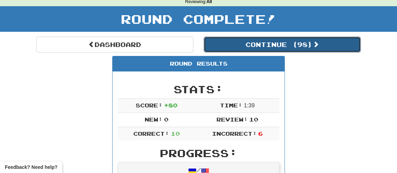
click at [255, 42] on button "Continue ( 98 )" at bounding box center [282, 45] width 157 height 16
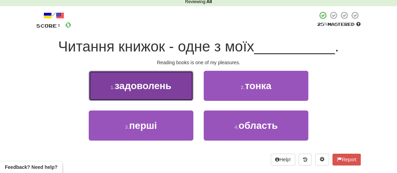
click at [161, 95] on button "1 . задоволень" at bounding box center [141, 86] width 105 height 30
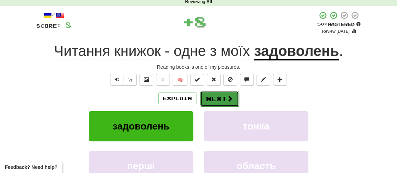
click at [211, 101] on button "Next" at bounding box center [219, 99] width 39 height 16
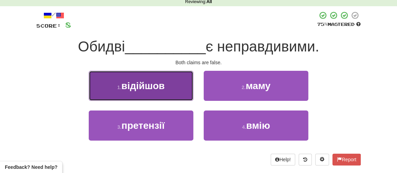
click at [152, 83] on span "відійшов" at bounding box center [142, 85] width 43 height 11
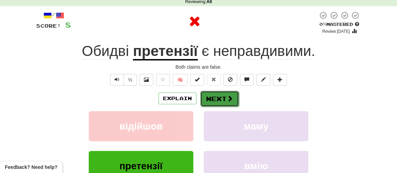
click at [227, 100] on span at bounding box center [230, 98] width 6 height 6
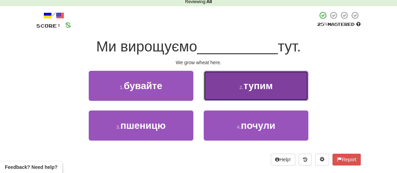
click at [245, 92] on button "2 . тупим" at bounding box center [256, 86] width 105 height 30
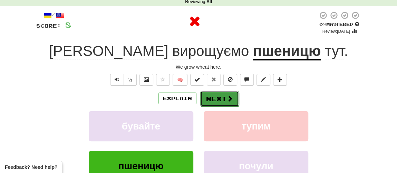
click at [230, 96] on span at bounding box center [230, 98] width 6 height 6
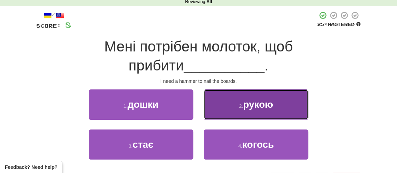
click at [254, 110] on button "2 . рукою" at bounding box center [256, 104] width 105 height 30
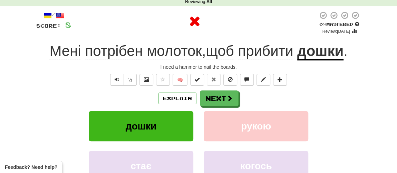
click at [219, 108] on div "Explain Next дошки рукою стає когось Learn more: дошки рукою стає когось" at bounding box center [198, 145] width 324 height 111
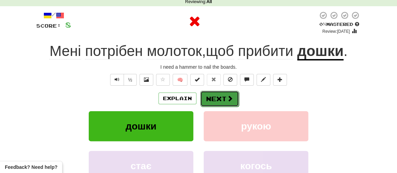
click at [220, 104] on button "Next" at bounding box center [219, 99] width 39 height 16
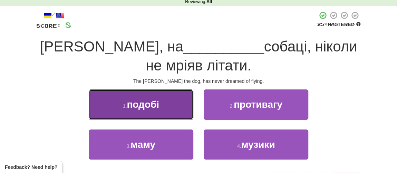
click at [180, 103] on button "1 . подобі" at bounding box center [141, 104] width 105 height 30
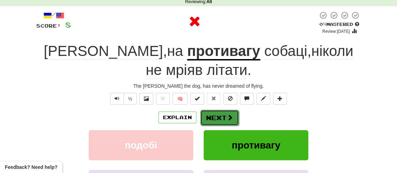
click at [229, 111] on button "Next" at bounding box center [219, 118] width 39 height 16
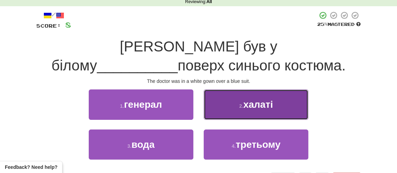
click at [233, 108] on button "2 . халаті" at bounding box center [256, 104] width 105 height 30
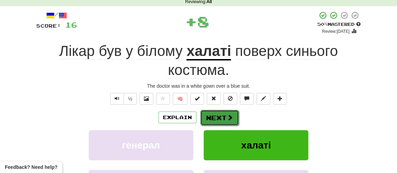
click at [217, 118] on button "Next" at bounding box center [219, 118] width 39 height 16
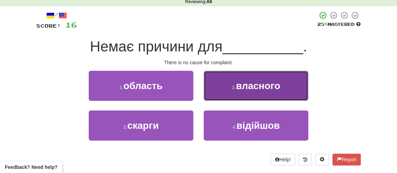
click at [250, 84] on span "власного" at bounding box center [258, 85] width 44 height 11
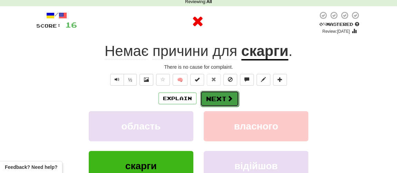
click at [223, 91] on button "Next" at bounding box center [219, 99] width 39 height 16
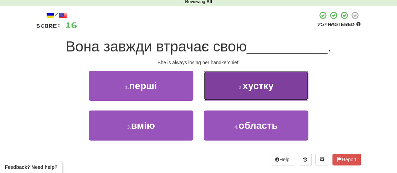
click at [238, 89] on small "2 ." at bounding box center [240, 88] width 4 height 6
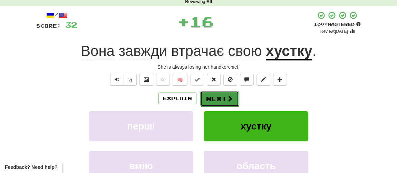
click at [224, 97] on button "Next" at bounding box center [219, 99] width 39 height 16
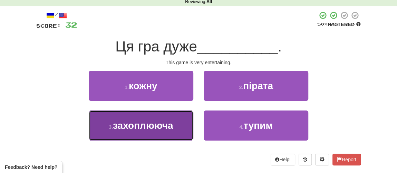
click at [153, 128] on span "захоплююча" at bounding box center [143, 125] width 60 height 11
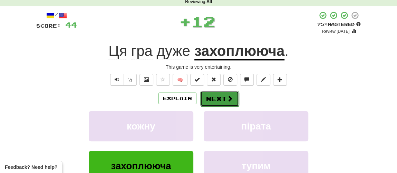
click at [208, 95] on button "Next" at bounding box center [219, 99] width 39 height 16
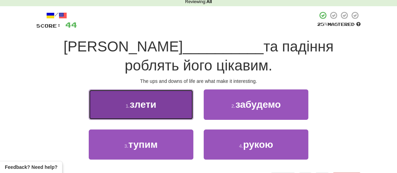
click at [158, 99] on button "1 . злети" at bounding box center [141, 104] width 105 height 30
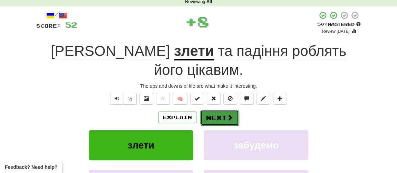
click at [214, 110] on button "Next" at bounding box center [219, 118] width 39 height 16
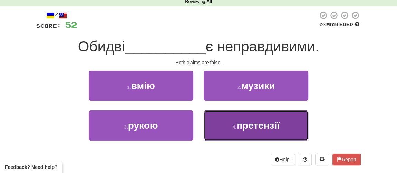
click at [245, 131] on button "4 . претензії" at bounding box center [256, 125] width 105 height 30
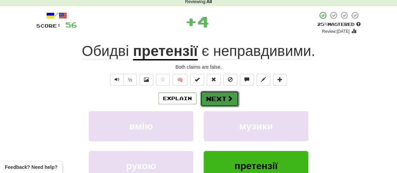
click at [218, 96] on button "Next" at bounding box center [219, 99] width 39 height 16
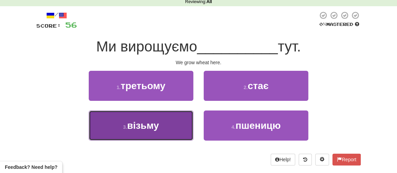
click at [134, 128] on span "візьму" at bounding box center [143, 125] width 32 height 11
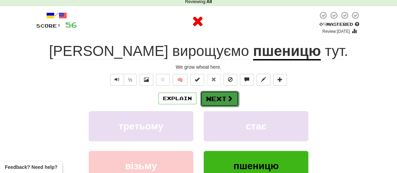
click at [215, 99] on button "Next" at bounding box center [219, 99] width 39 height 16
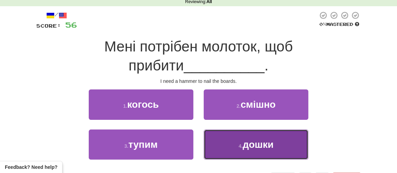
click at [230, 140] on button "4 . дошки" at bounding box center [256, 144] width 105 height 30
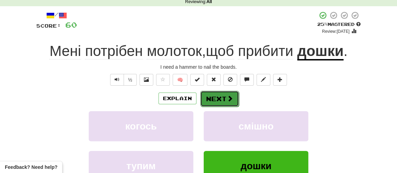
click at [216, 97] on button "Next" at bounding box center [219, 99] width 39 height 16
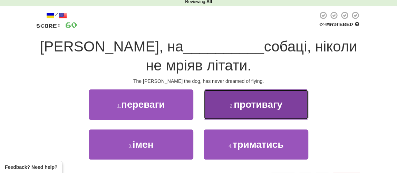
click at [232, 109] on button "2 . противагу" at bounding box center [256, 104] width 105 height 30
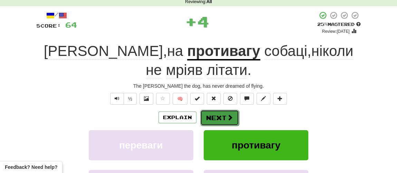
click at [219, 113] on button "Next" at bounding box center [219, 118] width 39 height 16
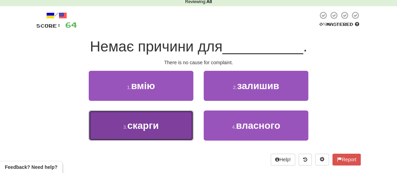
click at [165, 125] on button "3 . скарги" at bounding box center [141, 125] width 105 height 30
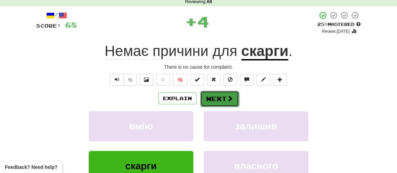
click at [213, 102] on button "Next" at bounding box center [219, 99] width 39 height 16
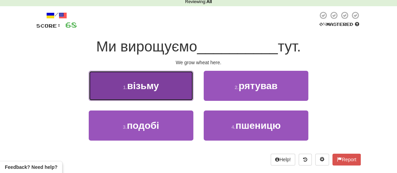
click at [150, 87] on span "візьму" at bounding box center [143, 85] width 32 height 11
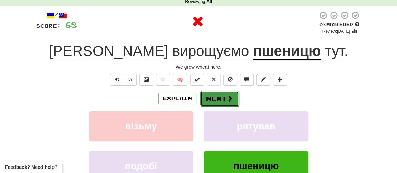
click at [214, 103] on button "Next" at bounding box center [219, 99] width 39 height 16
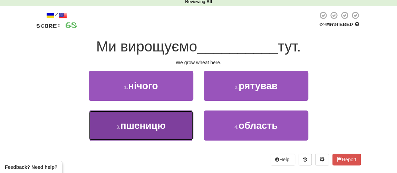
click at [166, 123] on span "пшеницю" at bounding box center [142, 125] width 45 height 11
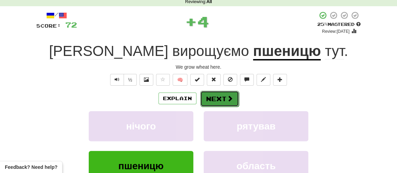
click at [217, 99] on button "Next" at bounding box center [219, 99] width 39 height 16
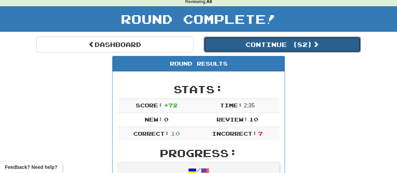
click at [249, 45] on button "Continue ( 82 )" at bounding box center [282, 45] width 157 height 16
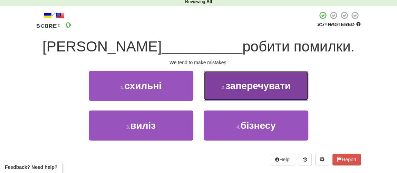
click at [226, 92] on button "2 . заперечувати" at bounding box center [256, 86] width 105 height 30
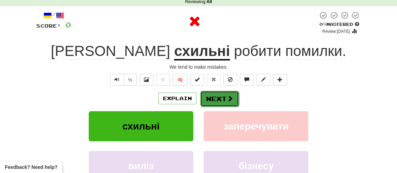
click at [212, 98] on button "Next" at bounding box center [219, 99] width 39 height 16
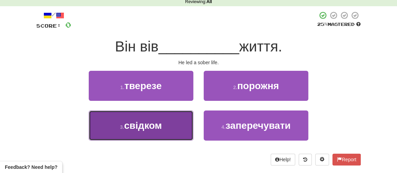
click at [159, 122] on span "свідком" at bounding box center [143, 125] width 38 height 11
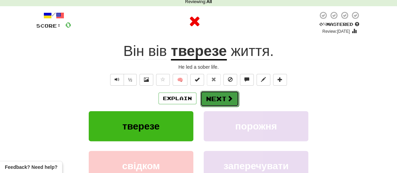
click at [207, 95] on button "Next" at bounding box center [219, 99] width 39 height 16
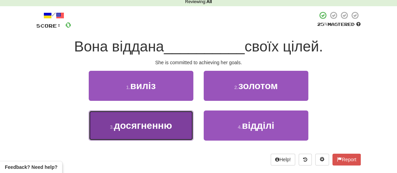
click at [158, 123] on span "досягненню" at bounding box center [143, 125] width 58 height 11
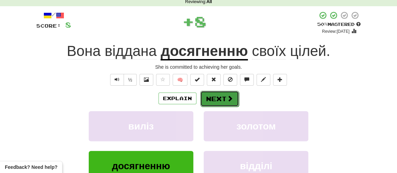
click at [212, 102] on button "Next" at bounding box center [219, 99] width 39 height 16
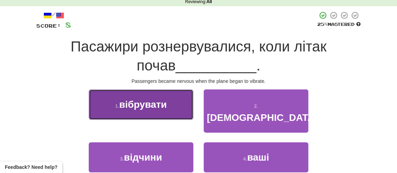
click at [152, 107] on span "вібрувати" at bounding box center [143, 104] width 48 height 11
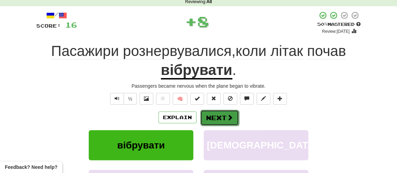
click at [204, 115] on button "Next" at bounding box center [219, 118] width 39 height 16
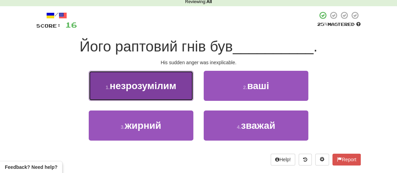
click at [151, 94] on button "1 . незрозумілим" at bounding box center [141, 86] width 105 height 30
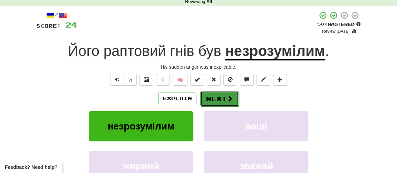
click at [216, 99] on button "Next" at bounding box center [219, 99] width 39 height 16
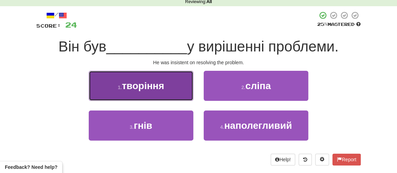
click at [165, 91] on button "1 . творіння" at bounding box center [141, 86] width 105 height 30
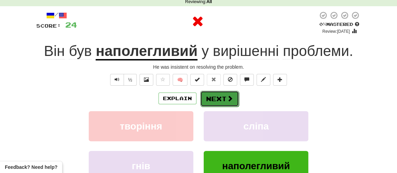
click at [216, 100] on button "Next" at bounding box center [219, 99] width 39 height 16
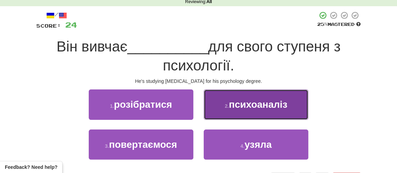
click at [238, 106] on span "психоаналіз" at bounding box center [258, 104] width 58 height 11
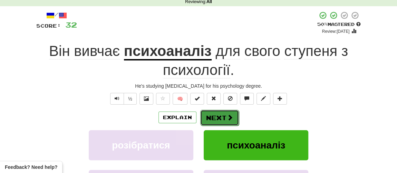
click at [217, 120] on button "Next" at bounding box center [219, 118] width 39 height 16
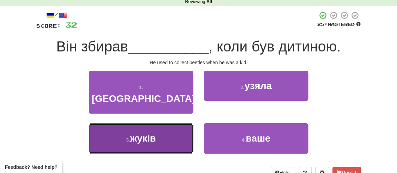
click at [127, 137] on small "3 ." at bounding box center [128, 140] width 4 height 6
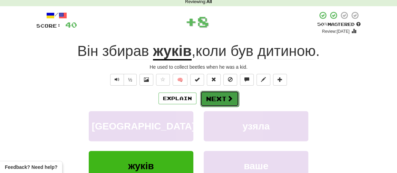
click at [216, 96] on button "Next" at bounding box center [219, 99] width 39 height 16
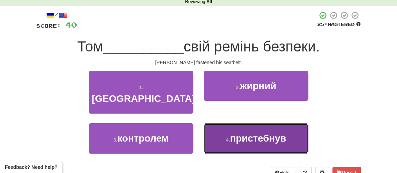
click at [238, 133] on span "пристебнув" at bounding box center [258, 138] width 56 height 11
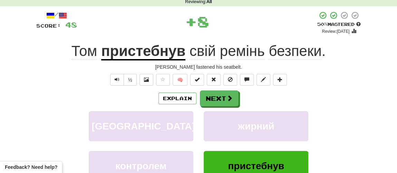
click at [220, 109] on div "Explain Next лондон жирний контролем пристебнув Learn more: лондон жирний контр…" at bounding box center [198, 145] width 324 height 111
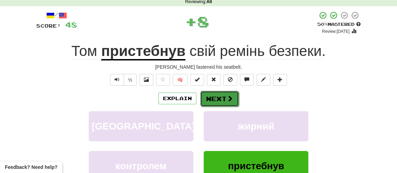
click at [220, 101] on button "Next" at bounding box center [219, 99] width 39 height 16
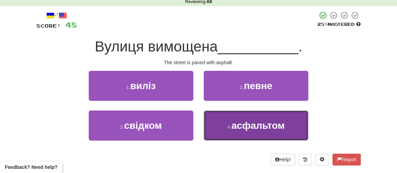
click at [229, 126] on small "4 ." at bounding box center [229, 127] width 4 height 6
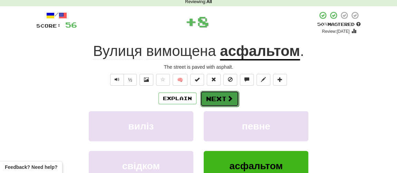
click at [224, 100] on button "Next" at bounding box center [219, 99] width 39 height 16
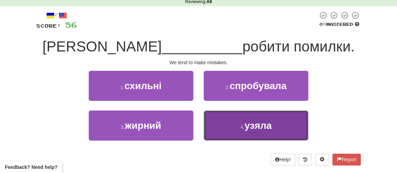
click at [226, 121] on button "4 . узяла" at bounding box center [256, 125] width 105 height 30
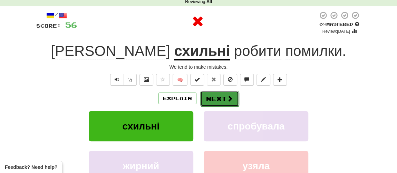
click at [215, 99] on button "Next" at bounding box center [219, 99] width 39 height 16
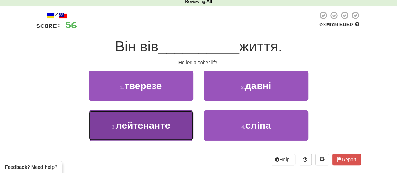
click at [132, 126] on span "лейтенанте" at bounding box center [143, 125] width 54 height 11
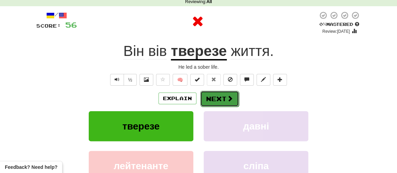
click at [217, 97] on button "Next" at bounding box center [219, 99] width 39 height 16
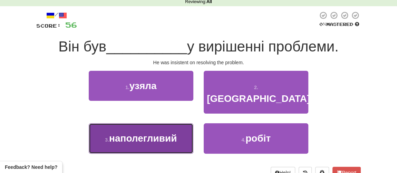
click at [138, 133] on span "наполегливий" at bounding box center [143, 138] width 68 height 11
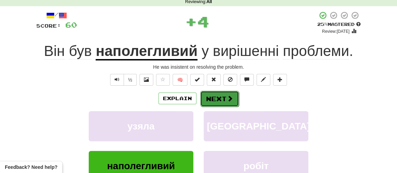
click at [208, 99] on button "Next" at bounding box center [219, 99] width 39 height 16
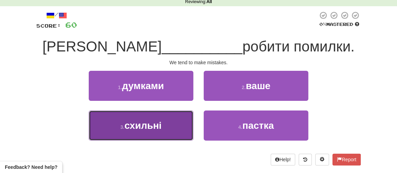
click at [130, 123] on span "схильні" at bounding box center [142, 125] width 37 height 11
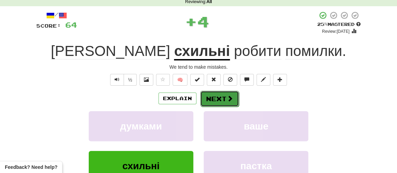
click at [209, 96] on button "Next" at bounding box center [219, 99] width 39 height 16
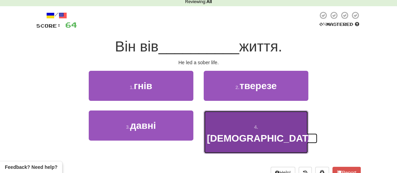
click at [233, 123] on button "4 . готуйся" at bounding box center [256, 131] width 105 height 43
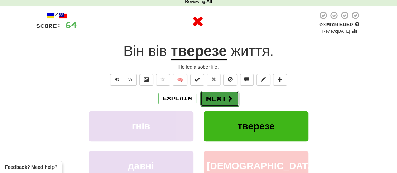
click at [219, 97] on button "Next" at bounding box center [219, 99] width 39 height 16
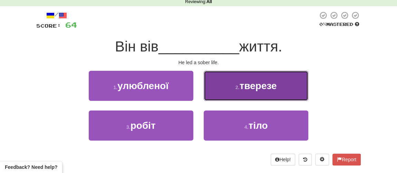
click at [235, 90] on button "2 . тверезе" at bounding box center [256, 86] width 105 height 30
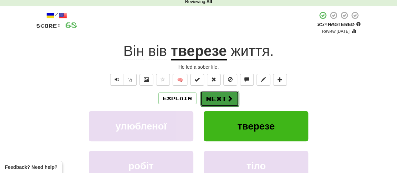
click at [217, 96] on button "Next" at bounding box center [219, 99] width 39 height 16
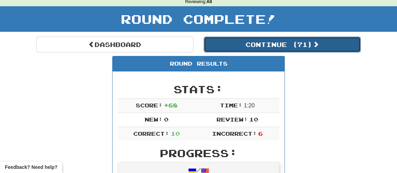
click at [245, 42] on button "Continue ( 71 )" at bounding box center [282, 45] width 157 height 16
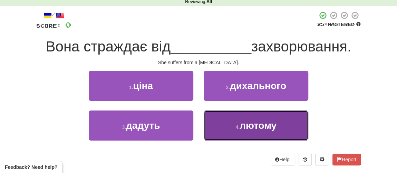
click at [257, 126] on span "лютому" at bounding box center [257, 125] width 37 height 11
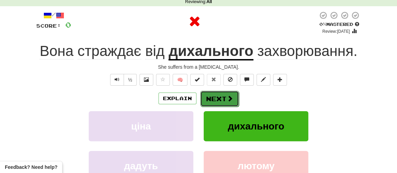
click at [222, 99] on button "Next" at bounding box center [219, 99] width 39 height 16
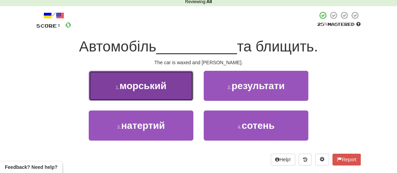
click at [166, 86] on span "морський" at bounding box center [142, 85] width 47 height 11
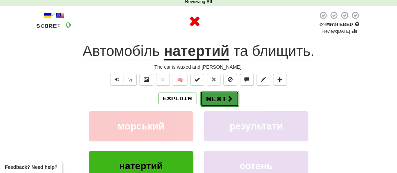
click at [209, 92] on button "Next" at bounding box center [219, 99] width 39 height 16
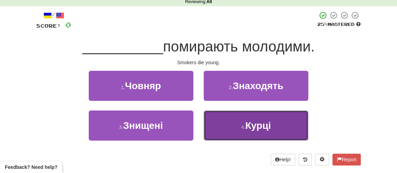
click at [231, 132] on button "4 . Курці" at bounding box center [256, 125] width 105 height 30
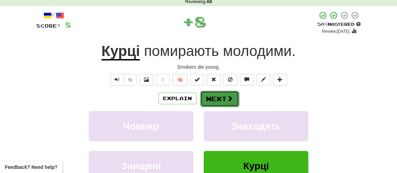
click at [216, 99] on button "Next" at bounding box center [219, 99] width 39 height 16
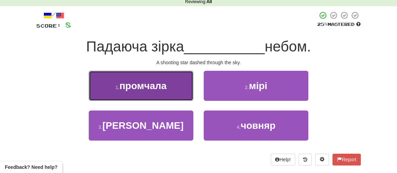
click at [173, 91] on button "1 . промчала" at bounding box center [141, 86] width 105 height 30
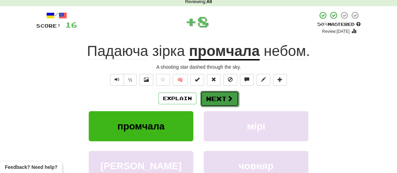
click at [216, 93] on button "Next" at bounding box center [219, 99] width 39 height 16
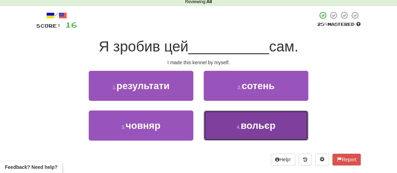
click at [241, 131] on button "4 . вольєр" at bounding box center [256, 125] width 105 height 30
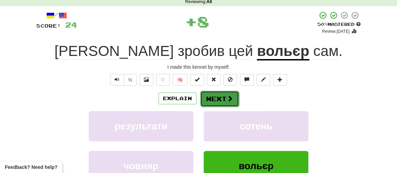
click at [221, 100] on button "Next" at bounding box center [219, 99] width 39 height 16
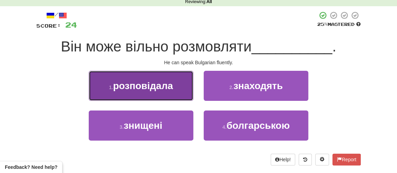
click at [166, 85] on span "розповідала" at bounding box center [143, 85] width 60 height 11
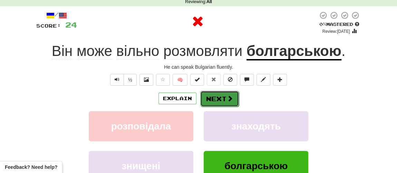
click at [224, 100] on button "Next" at bounding box center [219, 99] width 39 height 16
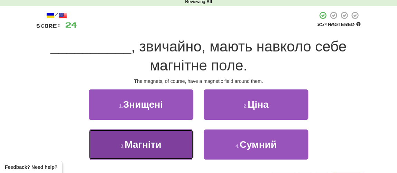
click at [154, 146] on span "Магніти" at bounding box center [143, 144] width 37 height 11
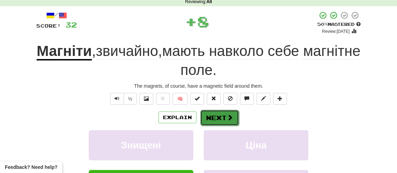
click at [213, 117] on button "Next" at bounding box center [219, 118] width 39 height 16
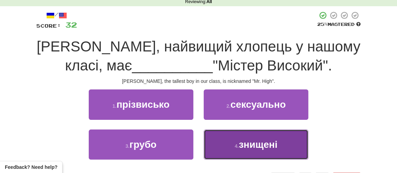
click at [239, 142] on span "знищені" at bounding box center [258, 144] width 39 height 11
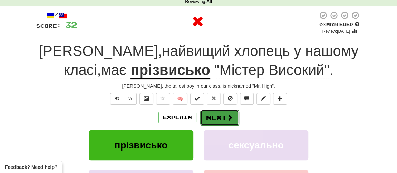
click at [227, 118] on span at bounding box center [230, 117] width 6 height 6
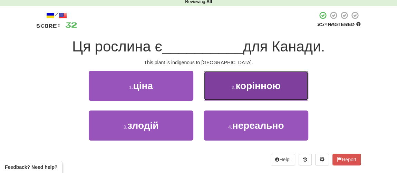
click at [258, 89] on span "корінною" at bounding box center [257, 85] width 45 height 11
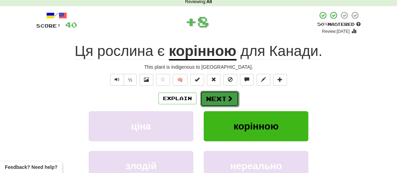
click at [224, 96] on button "Next" at bounding box center [219, 99] width 39 height 16
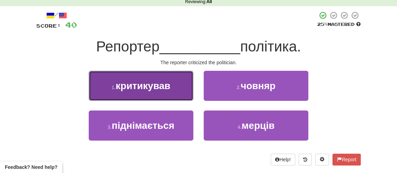
click at [131, 87] on span "критикував" at bounding box center [143, 85] width 54 height 11
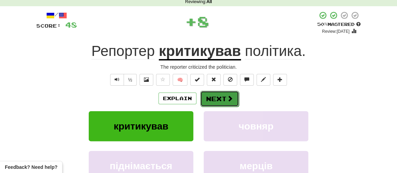
click at [223, 97] on button "Next" at bounding box center [219, 99] width 39 height 16
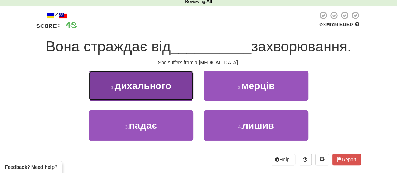
click at [175, 92] on button "1 . дихального" at bounding box center [141, 86] width 105 height 30
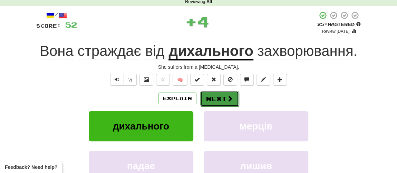
click at [219, 99] on button "Next" at bounding box center [219, 99] width 39 height 16
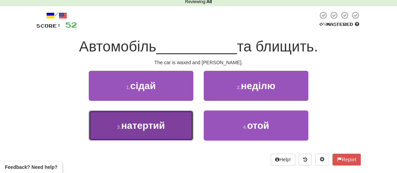
click at [156, 123] on span "натертий" at bounding box center [143, 125] width 44 height 11
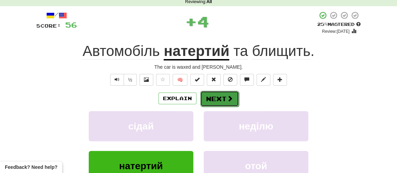
click at [220, 100] on button "Next" at bounding box center [219, 99] width 39 height 16
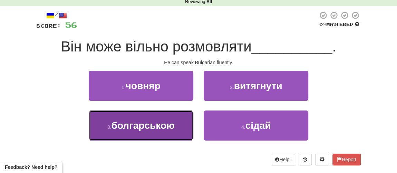
click at [153, 130] on button "3 . болгарською" at bounding box center [141, 125] width 105 height 30
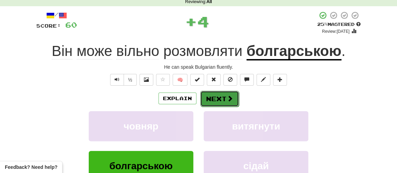
click at [215, 102] on button "Next" at bounding box center [219, 99] width 39 height 16
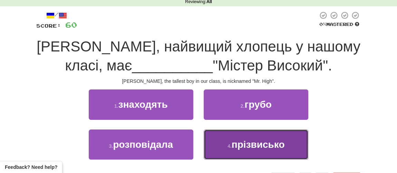
click at [241, 144] on span "прізвисько" at bounding box center [257, 144] width 53 height 11
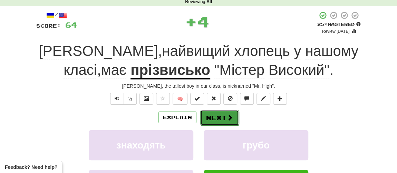
click at [217, 119] on button "Next" at bounding box center [219, 118] width 39 height 16
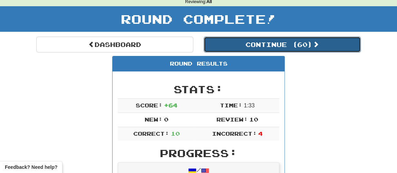
click at [242, 49] on button "Continue ( 60 )" at bounding box center [282, 45] width 157 height 16
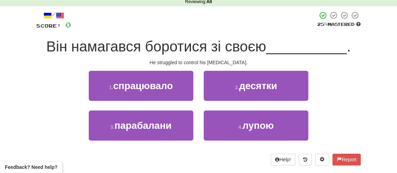
scroll to position [62, 0]
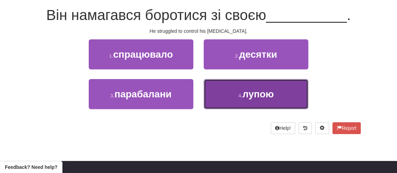
click at [246, 95] on span "лупою" at bounding box center [257, 94] width 31 height 11
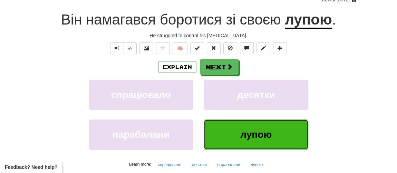
scroll to position [67, 0]
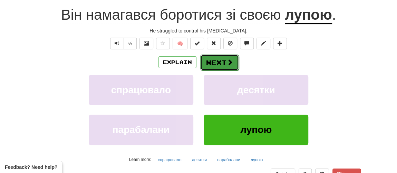
click at [217, 62] on button "Next" at bounding box center [219, 62] width 39 height 16
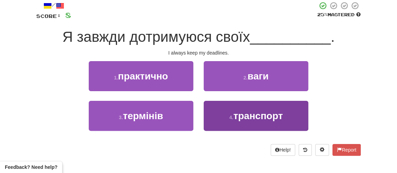
scroll to position [31, 0]
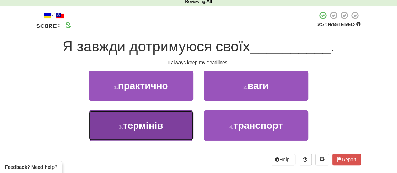
click at [139, 132] on button "3 . термінів" at bounding box center [141, 125] width 105 height 30
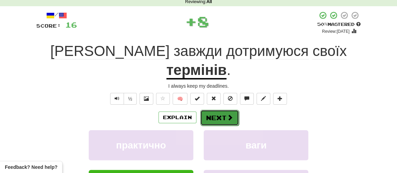
click at [220, 110] on button "Next" at bounding box center [219, 118] width 39 height 16
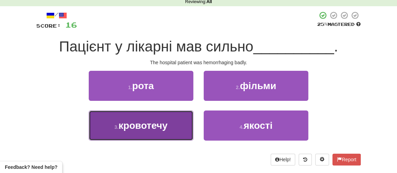
click at [127, 121] on span "кровотечу" at bounding box center [142, 125] width 49 height 11
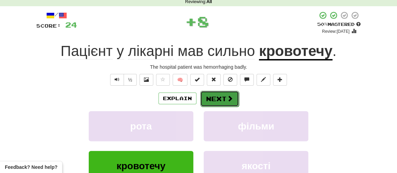
click at [221, 102] on button "Next" at bounding box center [219, 99] width 39 height 16
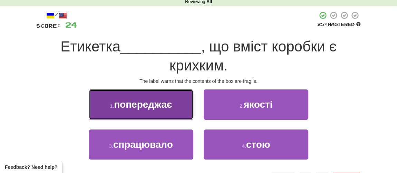
click at [119, 100] on span "попереджає" at bounding box center [143, 104] width 58 height 11
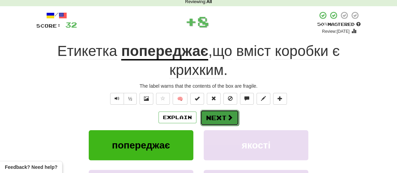
click at [211, 118] on button "Next" at bounding box center [219, 118] width 39 height 16
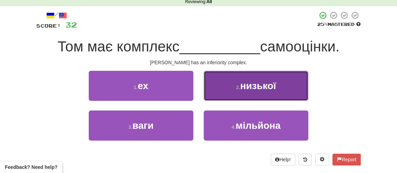
click at [236, 91] on button "2 . низької" at bounding box center [256, 86] width 105 height 30
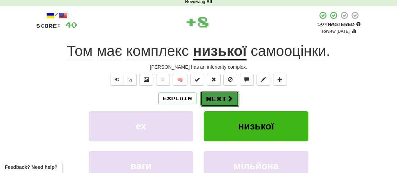
click at [214, 97] on button "Next" at bounding box center [219, 99] width 39 height 16
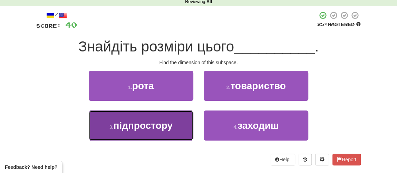
click at [162, 129] on span "підпростору" at bounding box center [142, 125] width 59 height 11
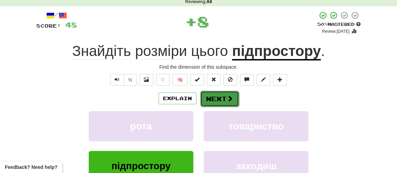
click at [214, 97] on button "Next" at bounding box center [219, 99] width 39 height 16
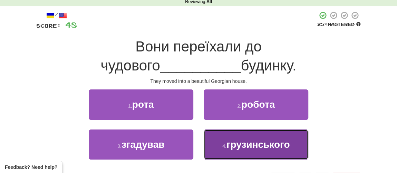
click at [224, 139] on button "4 . грузинського" at bounding box center [256, 144] width 105 height 30
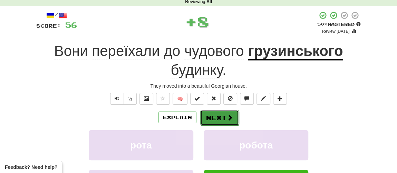
click at [216, 113] on button "Next" at bounding box center [219, 118] width 39 height 16
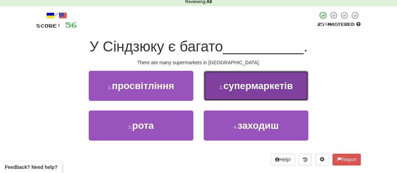
click at [238, 90] on button "2 . супермаркетів" at bounding box center [256, 86] width 105 height 30
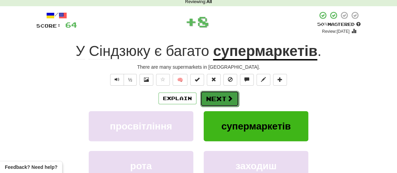
click at [220, 98] on button "Next" at bounding box center [219, 99] width 39 height 16
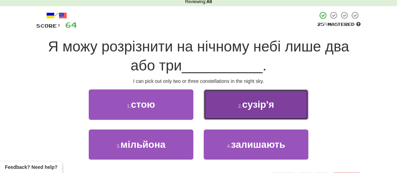
click at [246, 104] on span "сузір'я" at bounding box center [258, 104] width 32 height 11
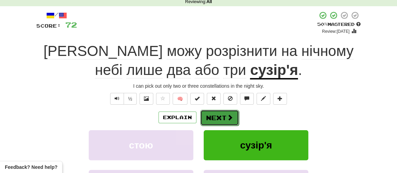
click at [219, 116] on button "Next" at bounding box center [219, 118] width 39 height 16
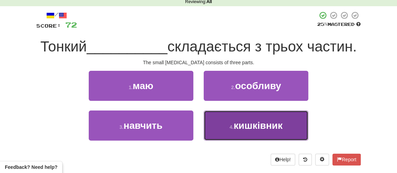
click at [229, 126] on small "4 ." at bounding box center [231, 127] width 4 height 6
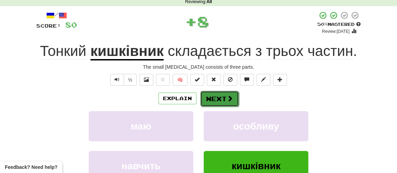
click at [210, 97] on button "Next" at bounding box center [219, 99] width 39 height 16
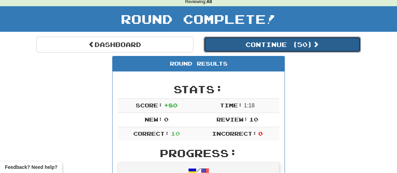
click at [247, 44] on button "Continue ( 50 )" at bounding box center [282, 45] width 157 height 16
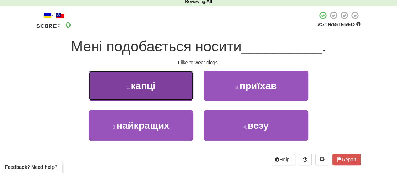
click at [135, 93] on button "1 . капці" at bounding box center [141, 86] width 105 height 30
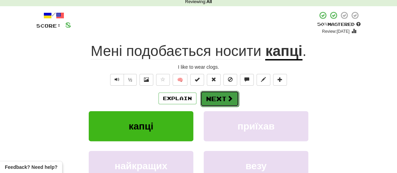
click at [228, 95] on span at bounding box center [230, 98] width 6 height 6
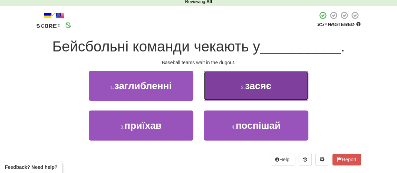
click at [249, 86] on span "засяє" at bounding box center [258, 85] width 27 height 11
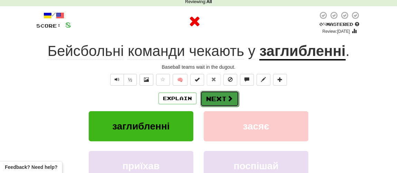
click at [232, 95] on button "Next" at bounding box center [219, 99] width 39 height 16
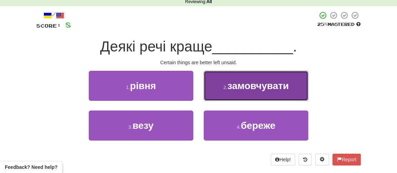
click at [241, 84] on span "замовчувати" at bounding box center [257, 85] width 61 height 11
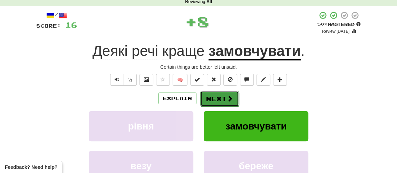
click at [220, 95] on button "Next" at bounding box center [219, 99] width 39 height 16
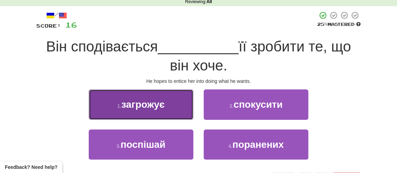
click at [159, 105] on span "загрожує" at bounding box center [142, 104] width 43 height 11
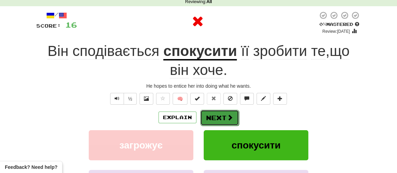
click at [217, 121] on button "Next" at bounding box center [219, 118] width 39 height 16
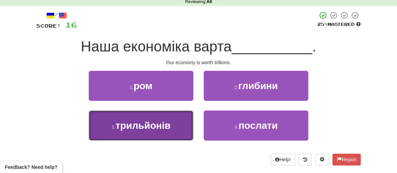
click at [150, 125] on span "трильйонів" at bounding box center [143, 125] width 55 height 11
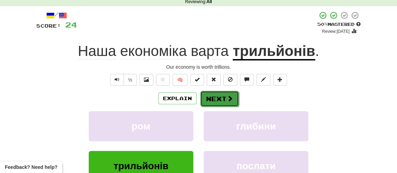
click at [220, 95] on button "Next" at bounding box center [219, 99] width 39 height 16
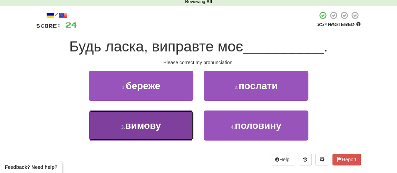
click at [162, 122] on button "3 . вимову" at bounding box center [141, 125] width 105 height 30
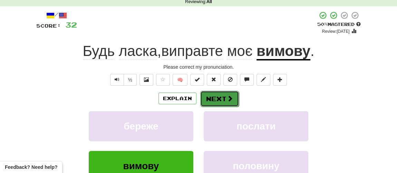
click at [218, 97] on button "Next" at bounding box center [219, 99] width 39 height 16
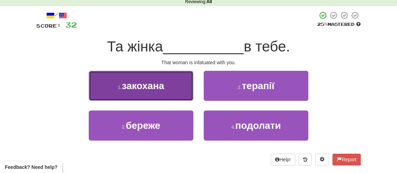
click at [179, 90] on button "1 . закохана" at bounding box center [141, 86] width 105 height 30
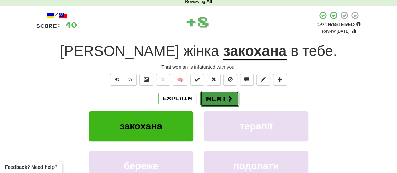
click at [222, 95] on button "Next" at bounding box center [219, 99] width 39 height 16
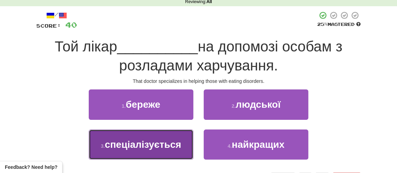
click at [141, 148] on span "спеціалізується" at bounding box center [143, 144] width 76 height 11
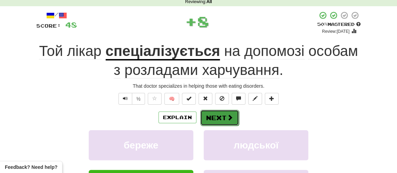
click at [204, 117] on button "Next" at bounding box center [219, 118] width 39 height 16
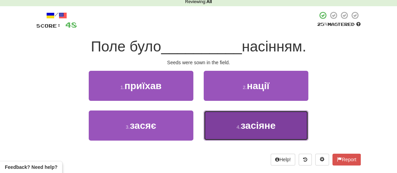
click at [231, 126] on button "4 . засіяне" at bounding box center [256, 125] width 105 height 30
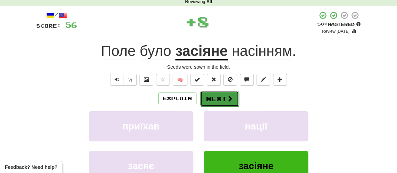
click at [219, 98] on button "Next" at bounding box center [219, 99] width 39 height 16
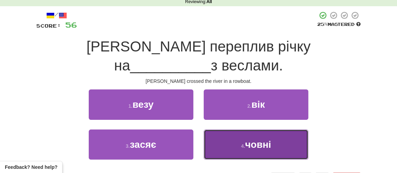
click at [254, 130] on button "4 . човні" at bounding box center [256, 144] width 105 height 30
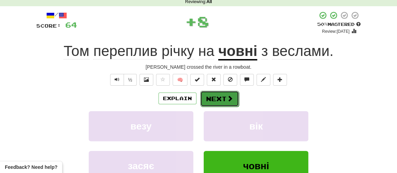
click at [219, 100] on button "Next" at bounding box center [219, 99] width 39 height 16
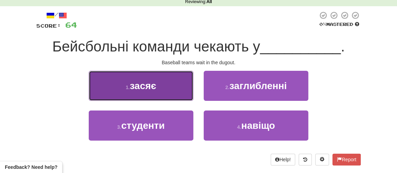
click at [145, 87] on span "засяє" at bounding box center [143, 85] width 27 height 11
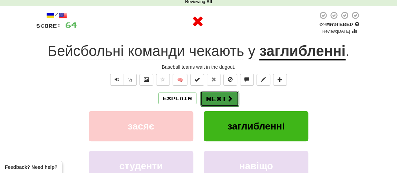
click at [216, 101] on button "Next" at bounding box center [219, 99] width 39 height 16
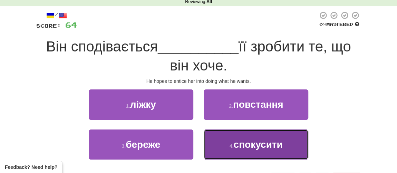
click at [234, 150] on button "4 . спокусити" at bounding box center [256, 144] width 105 height 30
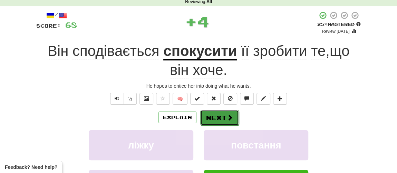
click at [220, 121] on button "Next" at bounding box center [219, 118] width 39 height 16
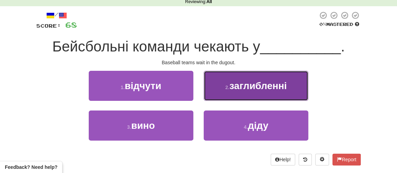
click at [236, 92] on button "2 . заглибленні" at bounding box center [256, 86] width 105 height 30
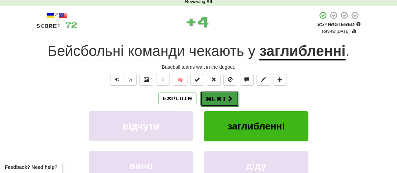
click at [224, 102] on button "Next" at bounding box center [219, 99] width 39 height 16
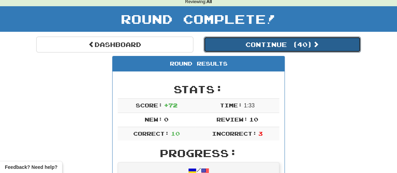
click at [249, 42] on button "Continue ( 40 )" at bounding box center [282, 45] width 157 height 16
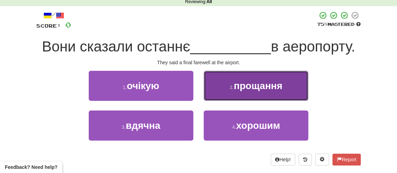
click at [247, 89] on span "прощання" at bounding box center [258, 85] width 49 height 11
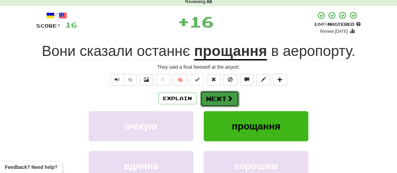
click at [220, 100] on button "Next" at bounding box center [219, 99] width 39 height 16
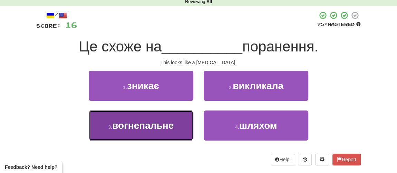
click at [140, 122] on span "вогнепальне" at bounding box center [142, 125] width 61 height 11
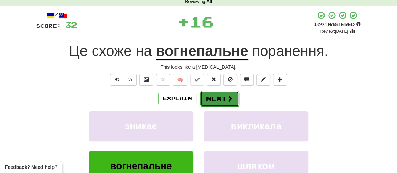
click at [210, 104] on button "Next" at bounding box center [219, 99] width 39 height 16
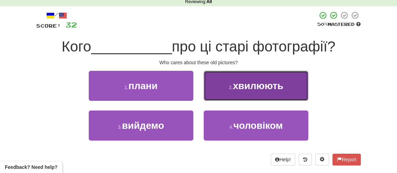
click at [230, 90] on button "2 . хвилюють" at bounding box center [256, 86] width 105 height 30
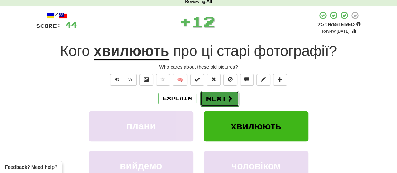
click at [218, 94] on button "Next" at bounding box center [219, 99] width 39 height 16
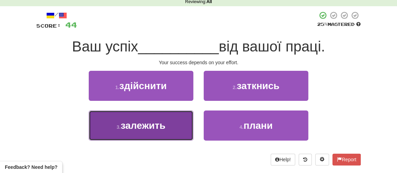
click at [145, 127] on span "залежить" at bounding box center [142, 125] width 45 height 11
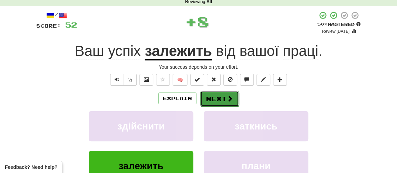
click at [219, 97] on button "Next" at bounding box center [219, 99] width 39 height 16
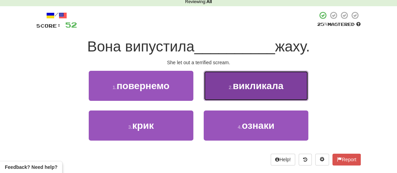
click at [228, 91] on button "2 . викликала" at bounding box center [256, 86] width 105 height 30
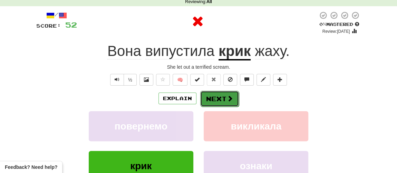
click at [220, 93] on button "Next" at bounding box center [219, 99] width 39 height 16
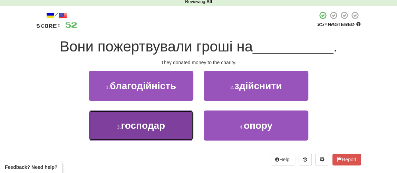
click at [155, 128] on span "господар" at bounding box center [143, 125] width 44 height 11
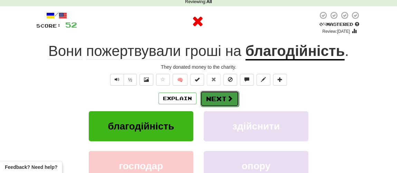
click at [227, 101] on span at bounding box center [230, 98] width 6 height 6
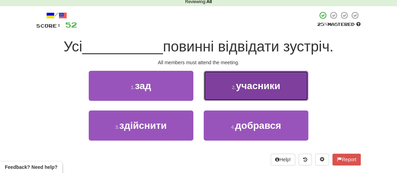
click at [239, 86] on span "учасники" at bounding box center [258, 85] width 44 height 11
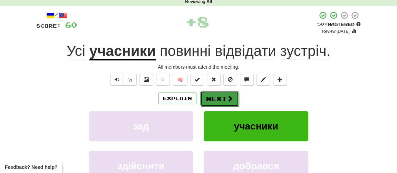
click at [214, 97] on button "Next" at bounding box center [219, 99] width 39 height 16
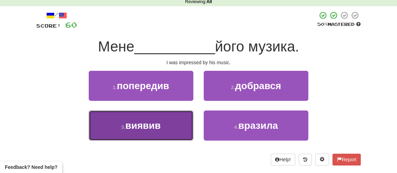
click at [163, 133] on button "3 . виявив" at bounding box center [141, 125] width 105 height 30
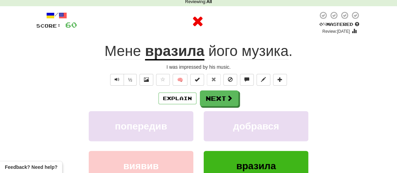
click at [219, 106] on div "Explain Next попередив добрався виявив вразила Learn more: попередив добрався в…" at bounding box center [198, 145] width 324 height 111
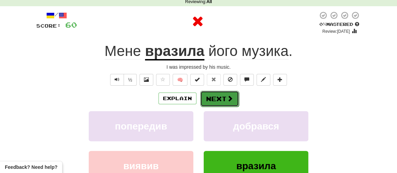
click at [223, 97] on button "Next" at bounding box center [219, 99] width 39 height 16
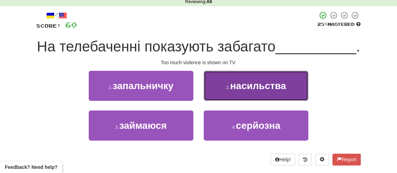
click at [238, 101] on button "2 . насильства" at bounding box center [256, 86] width 105 height 30
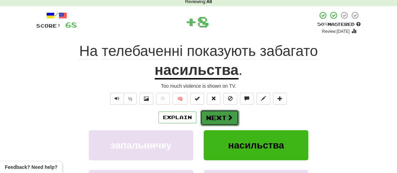
click at [211, 119] on button "Next" at bounding box center [219, 118] width 39 height 16
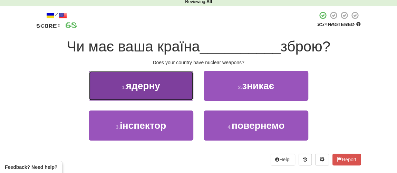
click at [144, 93] on button "1 . ядерну" at bounding box center [141, 86] width 105 height 30
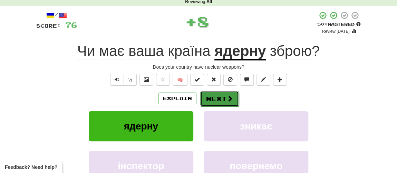
click at [227, 101] on button "Next" at bounding box center [219, 99] width 39 height 16
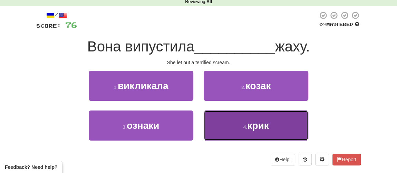
click at [262, 126] on span "крик" at bounding box center [257, 125] width 21 height 11
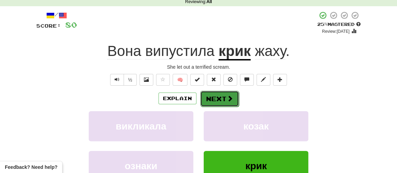
click at [211, 97] on button "Next" at bounding box center [219, 99] width 39 height 16
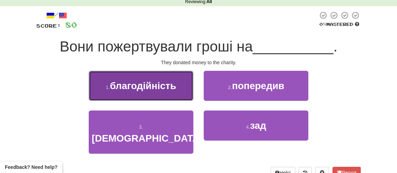
click at [162, 96] on button "1 . благодійність" at bounding box center [141, 86] width 105 height 30
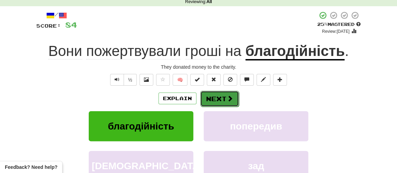
click at [222, 99] on button "Next" at bounding box center [219, 99] width 39 height 16
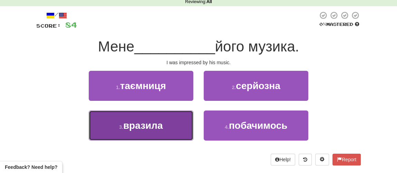
click at [154, 127] on span "вразила" at bounding box center [143, 125] width 40 height 11
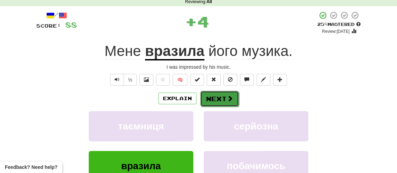
click at [210, 100] on button "Next" at bounding box center [219, 99] width 39 height 16
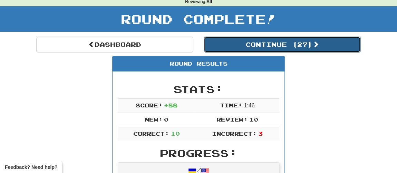
click at [255, 47] on button "Continue ( 27 )" at bounding box center [282, 45] width 157 height 16
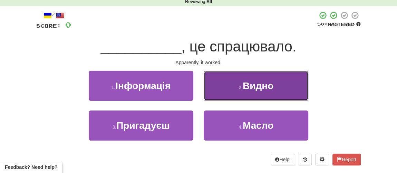
click at [246, 87] on span "Видно" at bounding box center [257, 85] width 31 height 11
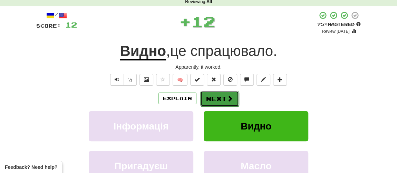
click at [214, 99] on button "Next" at bounding box center [219, 99] width 39 height 16
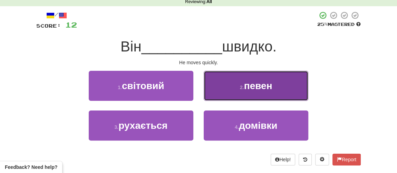
click at [250, 92] on button "2 . певен" at bounding box center [256, 86] width 105 height 30
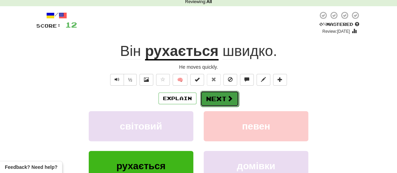
click at [223, 101] on button "Next" at bounding box center [219, 99] width 39 height 16
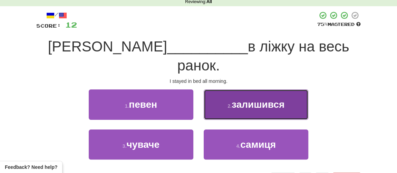
click at [246, 99] on span "залишився" at bounding box center [257, 104] width 53 height 11
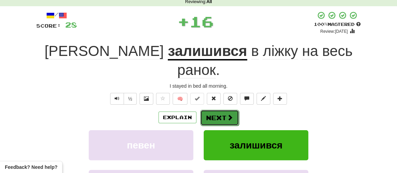
click at [230, 114] on span at bounding box center [230, 117] width 6 height 6
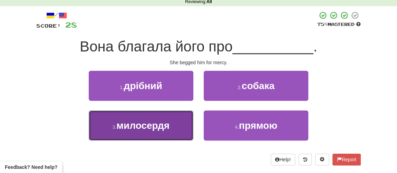
click at [154, 127] on span "милосердя" at bounding box center [142, 125] width 53 height 11
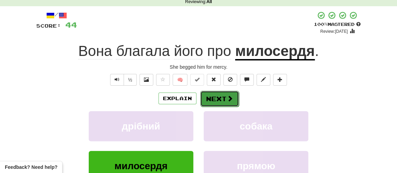
click at [216, 101] on button "Next" at bounding box center [219, 99] width 39 height 16
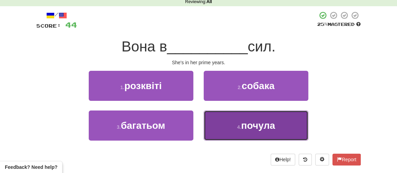
click at [234, 121] on button "4 . почула" at bounding box center [256, 125] width 105 height 30
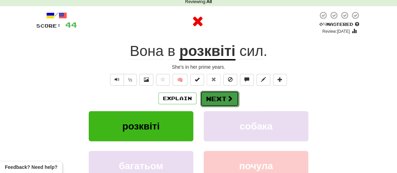
click at [216, 100] on button "Next" at bounding box center [219, 99] width 39 height 16
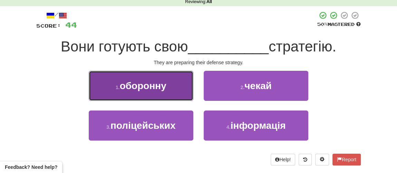
click at [150, 88] on span "оборонну" at bounding box center [143, 85] width 47 height 11
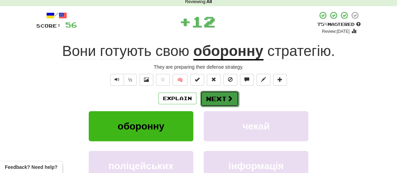
click at [224, 98] on button "Next" at bounding box center [219, 99] width 39 height 16
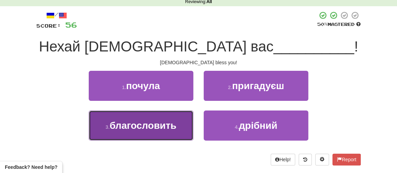
click at [155, 127] on span "благословить" at bounding box center [142, 125] width 67 height 11
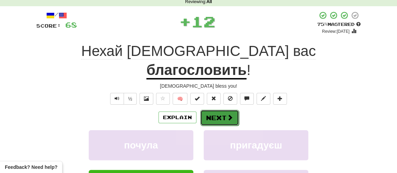
click at [220, 110] on button "Next" at bounding box center [219, 118] width 39 height 16
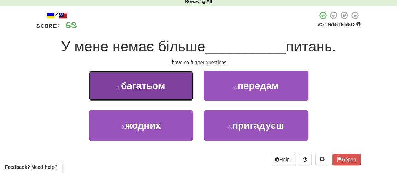
click at [175, 86] on button "1 . багатьом" at bounding box center [141, 86] width 105 height 30
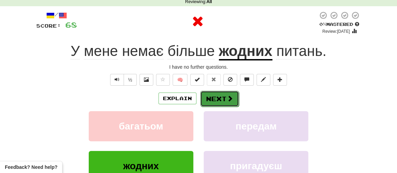
click at [215, 98] on button "Next" at bounding box center [219, 99] width 39 height 16
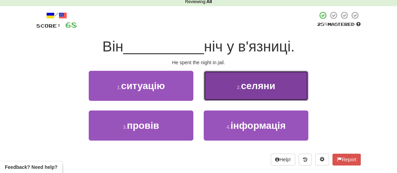
click at [243, 93] on button "2 . селяни" at bounding box center [256, 86] width 105 height 30
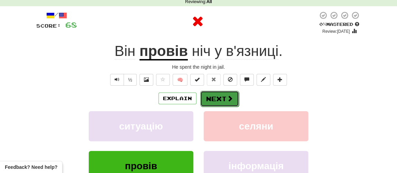
click at [219, 100] on button "Next" at bounding box center [219, 99] width 39 height 16
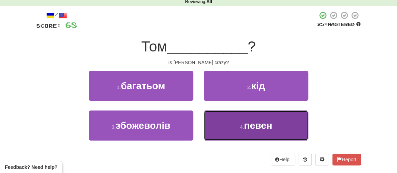
click at [242, 129] on small "4 ." at bounding box center [242, 127] width 4 height 6
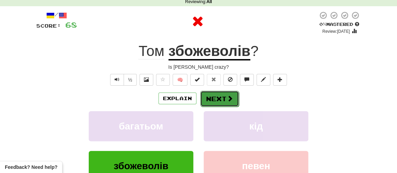
click at [227, 99] on span at bounding box center [230, 98] width 6 height 6
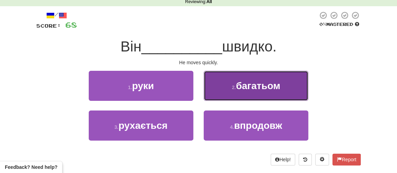
click at [253, 89] on span "багатьом" at bounding box center [258, 85] width 44 height 11
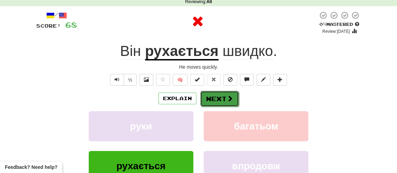
click at [228, 98] on span at bounding box center [230, 98] width 6 height 6
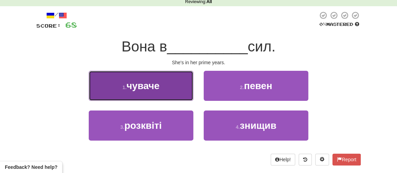
click at [147, 82] on span "чуваче" at bounding box center [142, 85] width 33 height 11
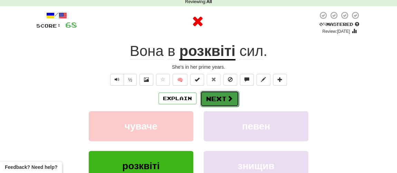
click at [208, 101] on button "Next" at bounding box center [219, 99] width 39 height 16
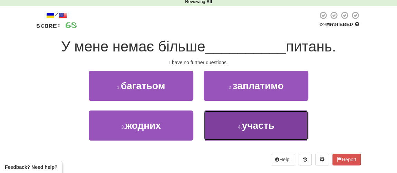
click at [243, 131] on button "4 . участь" at bounding box center [256, 125] width 105 height 30
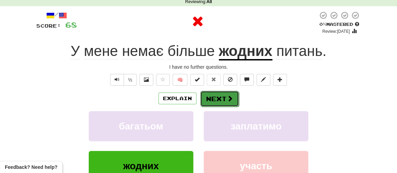
click at [229, 100] on span at bounding box center [230, 98] width 6 height 6
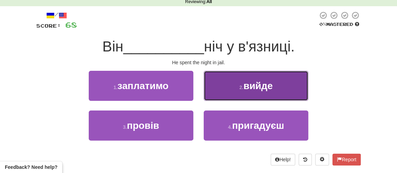
click at [245, 93] on button "2 . вийде" at bounding box center [256, 86] width 105 height 30
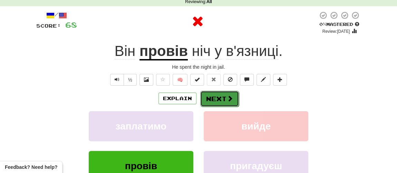
click at [221, 101] on button "Next" at bounding box center [219, 99] width 39 height 16
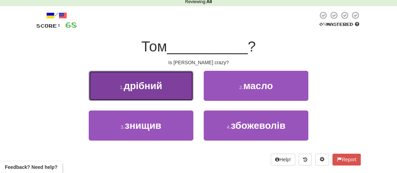
click at [154, 88] on span "дрібний" at bounding box center [143, 85] width 38 height 11
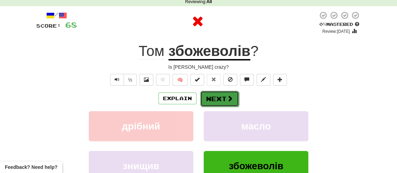
click at [220, 102] on button "Next" at bounding box center [219, 99] width 39 height 16
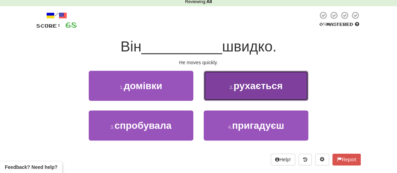
click at [232, 91] on button "2 . рухається" at bounding box center [256, 86] width 105 height 30
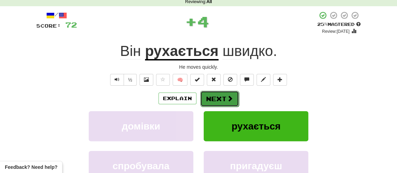
click at [221, 96] on button "Next" at bounding box center [219, 99] width 39 height 16
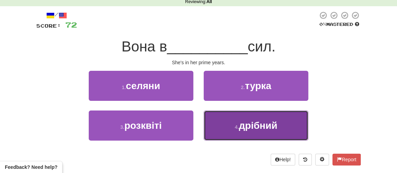
click at [229, 126] on button "4 . дрібний" at bounding box center [256, 125] width 105 height 30
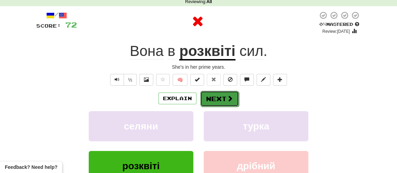
click at [222, 101] on button "Next" at bounding box center [219, 99] width 39 height 16
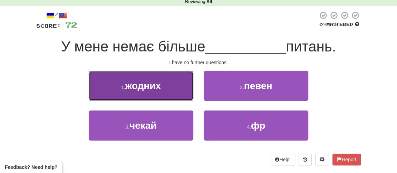
click at [153, 87] on span "жодних" at bounding box center [143, 85] width 36 height 11
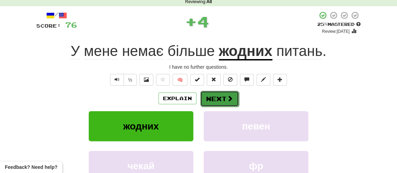
click at [215, 97] on button "Next" at bounding box center [219, 99] width 39 height 16
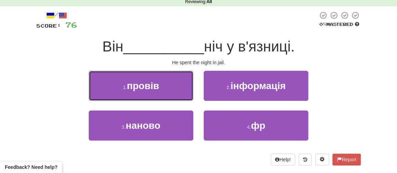
click at [155, 84] on span "провів" at bounding box center [143, 85] width 32 height 11
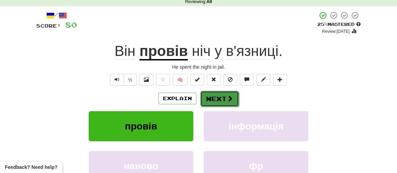
click at [219, 98] on button "Next" at bounding box center [219, 99] width 39 height 16
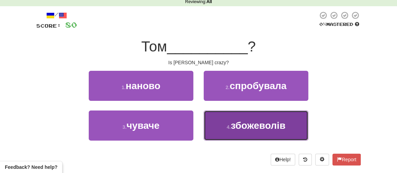
click at [238, 129] on span "збожеволів" at bounding box center [257, 125] width 54 height 11
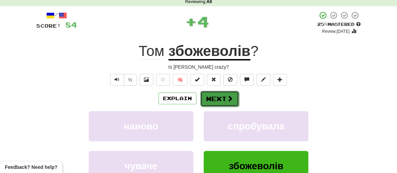
click at [211, 98] on button "Next" at bounding box center [219, 99] width 39 height 16
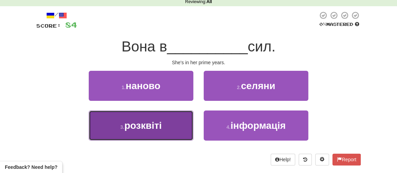
click at [153, 127] on span "розквіті" at bounding box center [142, 125] width 37 height 11
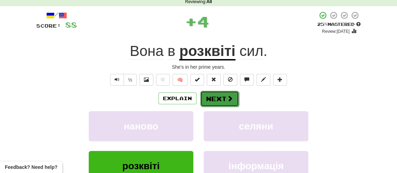
click at [223, 97] on button "Next" at bounding box center [219, 99] width 39 height 16
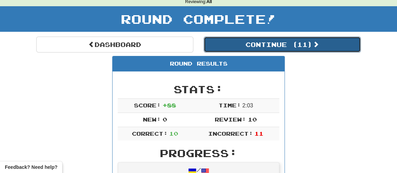
click at [256, 49] on button "Continue ( 11 )" at bounding box center [282, 45] width 157 height 16
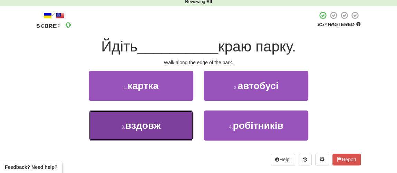
click at [151, 127] on span "вздовж" at bounding box center [143, 125] width 36 height 11
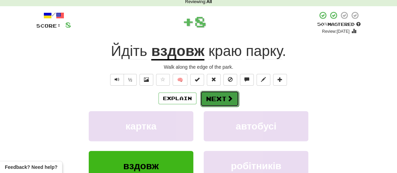
click at [225, 102] on button "Next" at bounding box center [219, 99] width 39 height 16
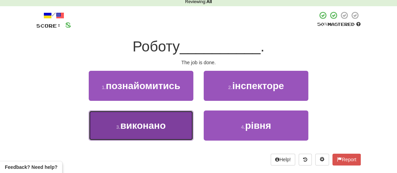
click at [148, 124] on span "виконано" at bounding box center [143, 125] width 46 height 11
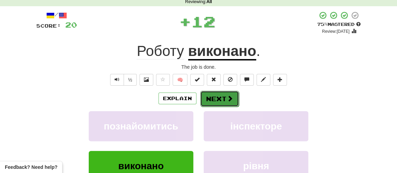
click at [216, 98] on button "Next" at bounding box center [219, 99] width 39 height 16
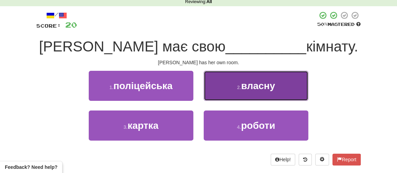
click at [228, 91] on button "2 . власну" at bounding box center [256, 86] width 105 height 30
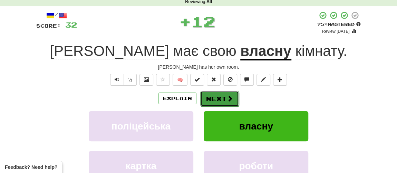
click at [212, 97] on button "Next" at bounding box center [219, 99] width 39 height 16
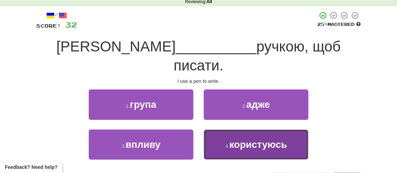
click at [237, 139] on span "користуюсь" at bounding box center [258, 144] width 58 height 11
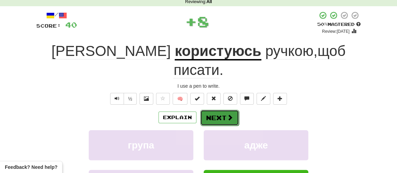
click at [216, 110] on button "Next" at bounding box center [219, 118] width 39 height 16
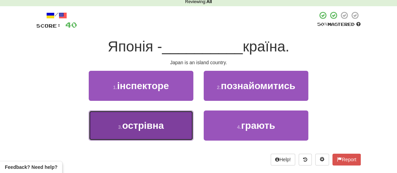
click at [148, 125] on span "острівна" at bounding box center [143, 125] width 42 height 11
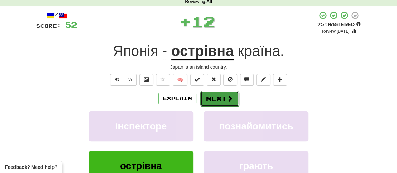
click at [210, 99] on button "Next" at bounding box center [219, 99] width 39 height 16
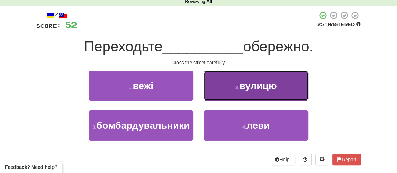
click at [231, 92] on button "2 . вулицю" at bounding box center [256, 86] width 105 height 30
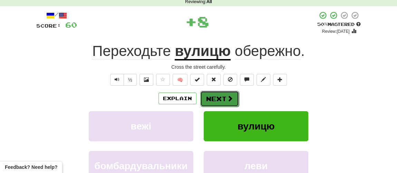
click at [214, 98] on button "Next" at bounding box center [219, 99] width 39 height 16
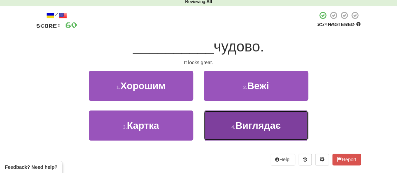
click at [236, 123] on span "Виглядає" at bounding box center [257, 125] width 45 height 11
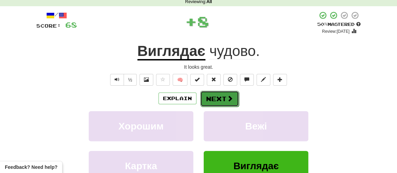
click at [217, 96] on button "Next" at bounding box center [219, 99] width 39 height 16
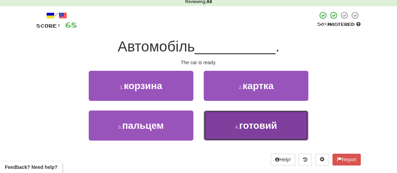
click at [245, 127] on span "готовий" at bounding box center [258, 125] width 38 height 11
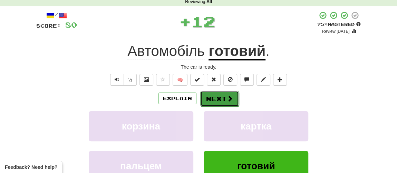
click at [221, 96] on button "Next" at bounding box center [219, 99] width 39 height 16
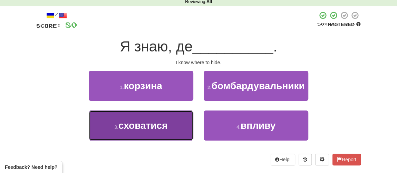
click at [163, 126] on span "сховатися" at bounding box center [142, 125] width 49 height 11
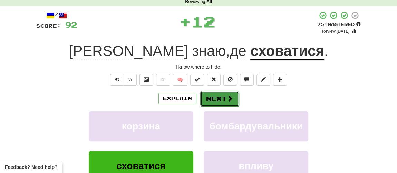
click at [224, 96] on button "Next" at bounding box center [219, 99] width 39 height 16
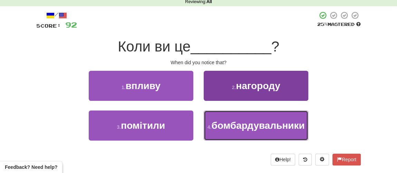
click at [219, 115] on button "4 . бомбардувальники" at bounding box center [256, 125] width 105 height 30
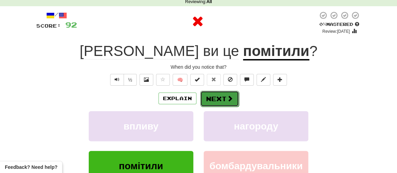
click at [216, 97] on button "Next" at bounding box center [219, 99] width 39 height 16
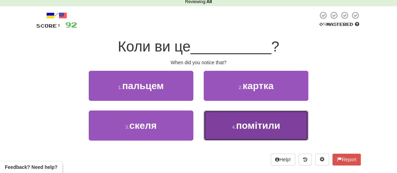
click at [229, 125] on button "4 . помітили" at bounding box center [256, 125] width 105 height 30
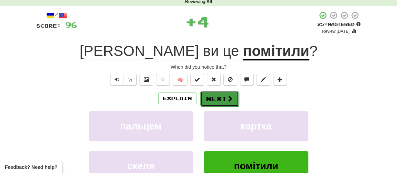
click at [218, 105] on button "Next" at bounding box center [219, 99] width 39 height 16
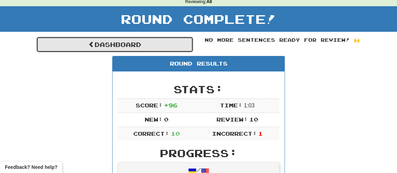
click at [132, 41] on link "Dashboard" at bounding box center [114, 45] width 157 height 16
